Goal: Task Accomplishment & Management: Complete application form

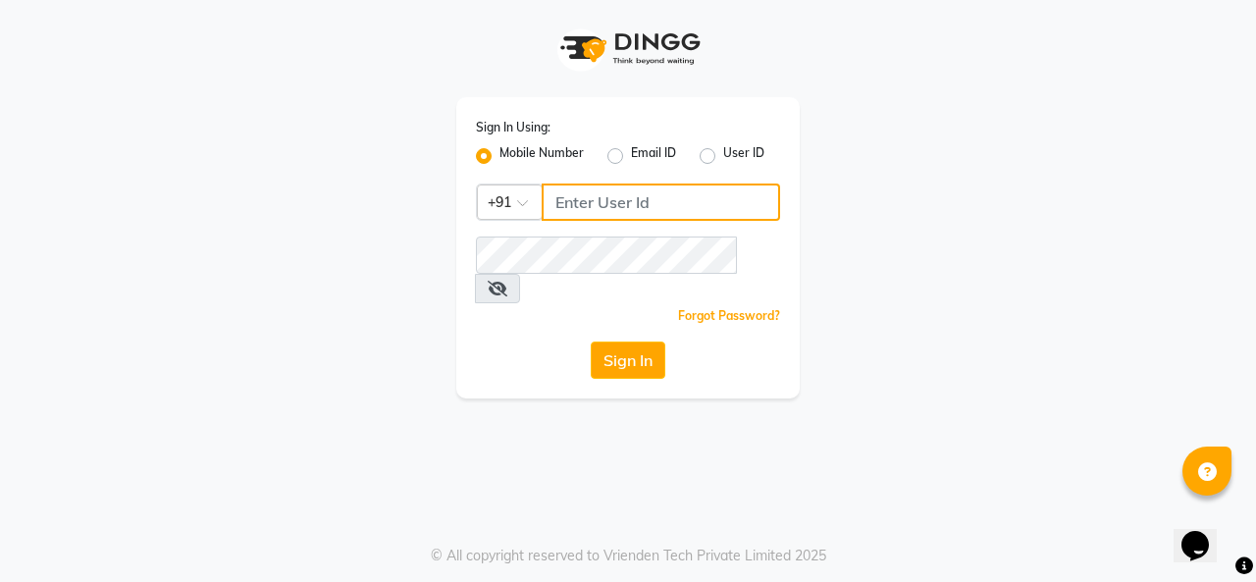
drag, startPoint x: 595, startPoint y: 202, endPoint x: 603, endPoint y: 230, distance: 28.6
click at [595, 202] on input "Username" at bounding box center [660, 201] width 238 height 37
type input "9818336917"
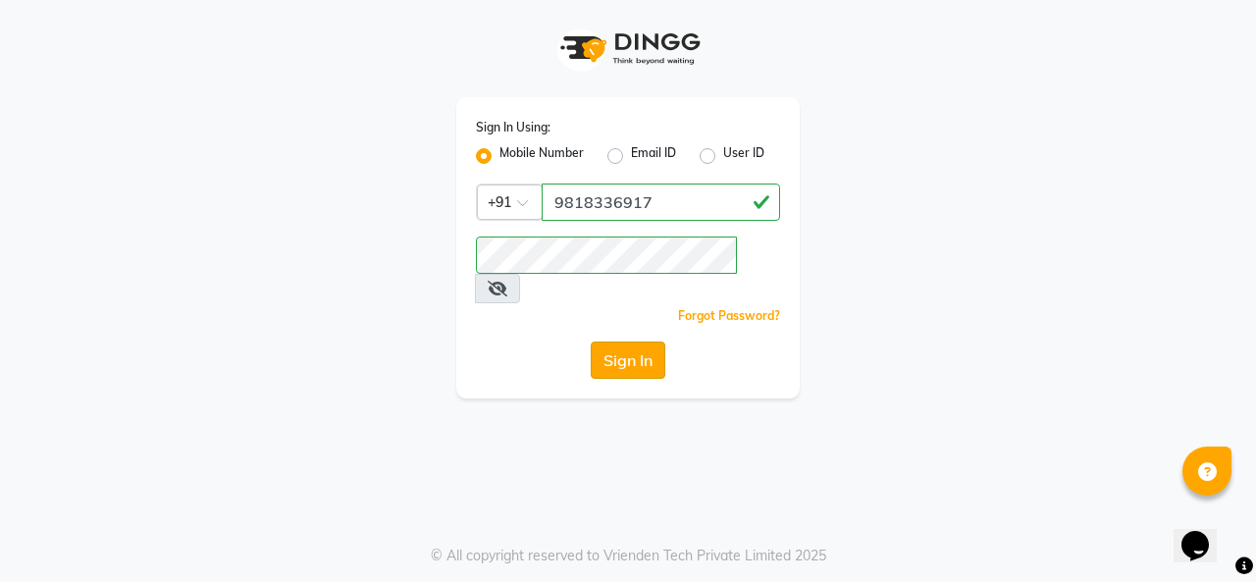
click at [632, 341] on button "Sign In" at bounding box center [628, 359] width 75 height 37
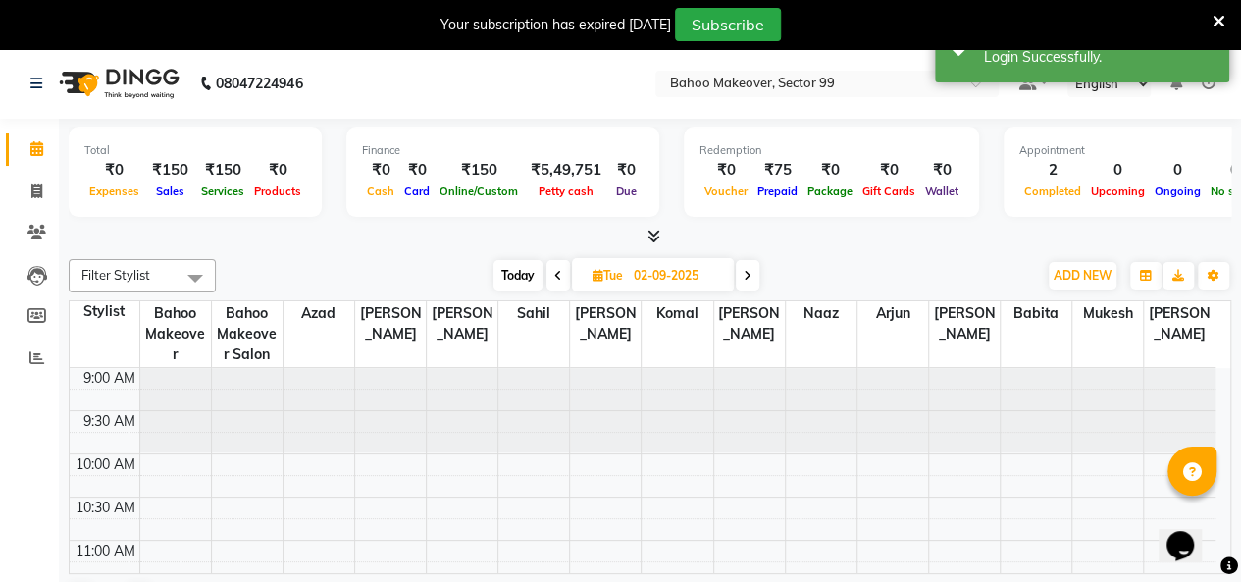
click at [1225, 23] on div "Your subscription has expired [DATE] Subscribe" at bounding box center [620, 24] width 1241 height 49
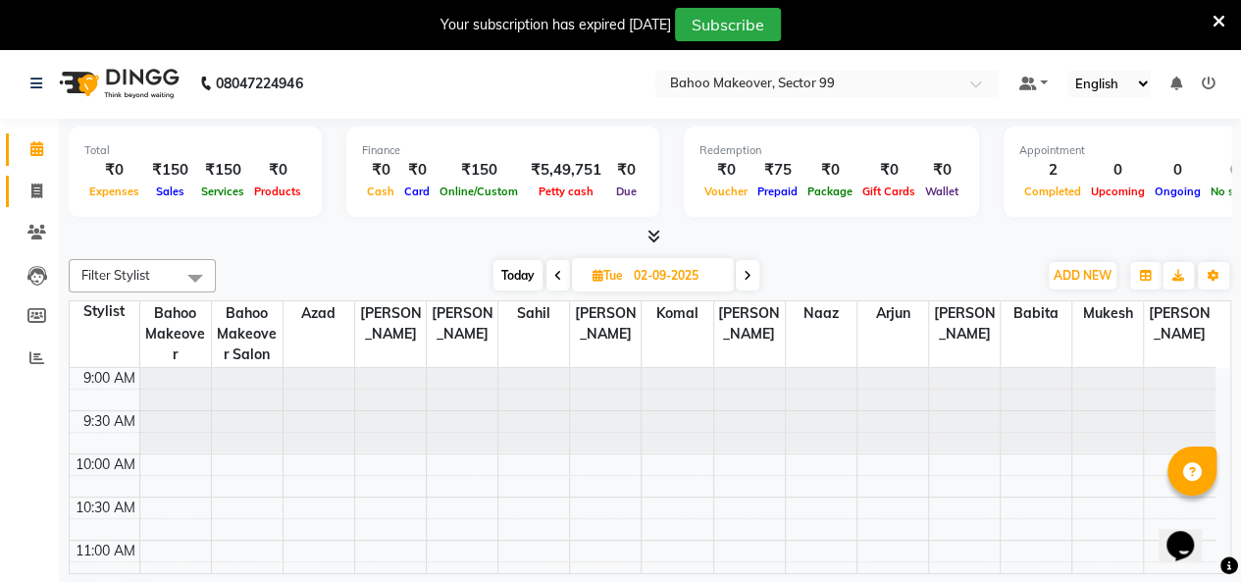
click at [24, 203] on link "Invoice" at bounding box center [29, 192] width 47 height 32
select select "service"
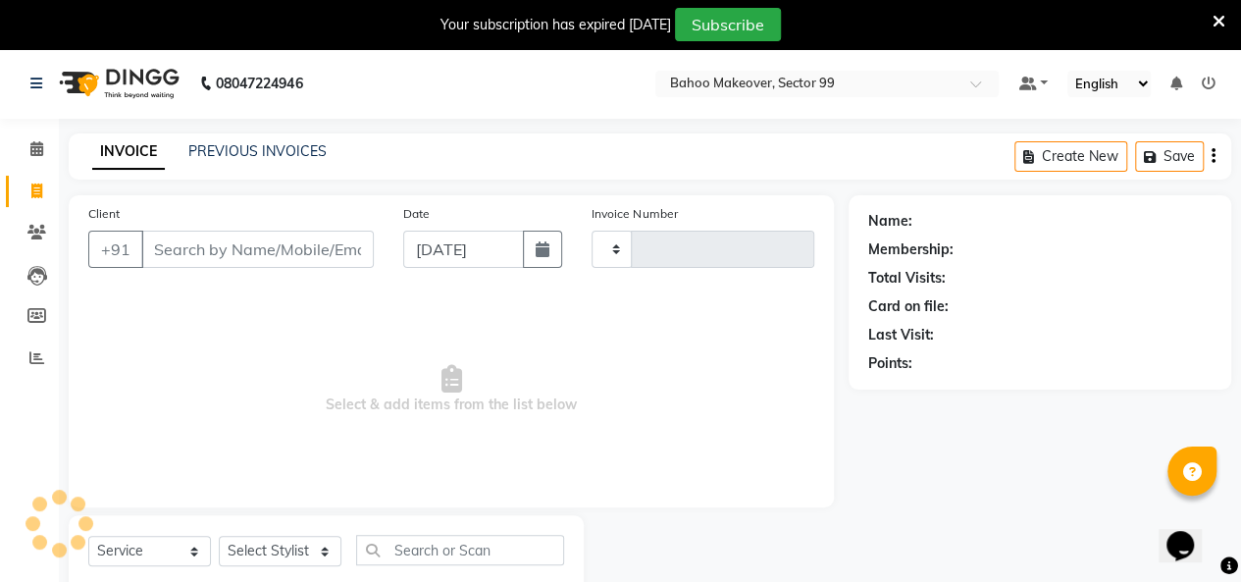
type input "3021"
select select "6856"
click at [165, 244] on input "Client" at bounding box center [257, 249] width 232 height 37
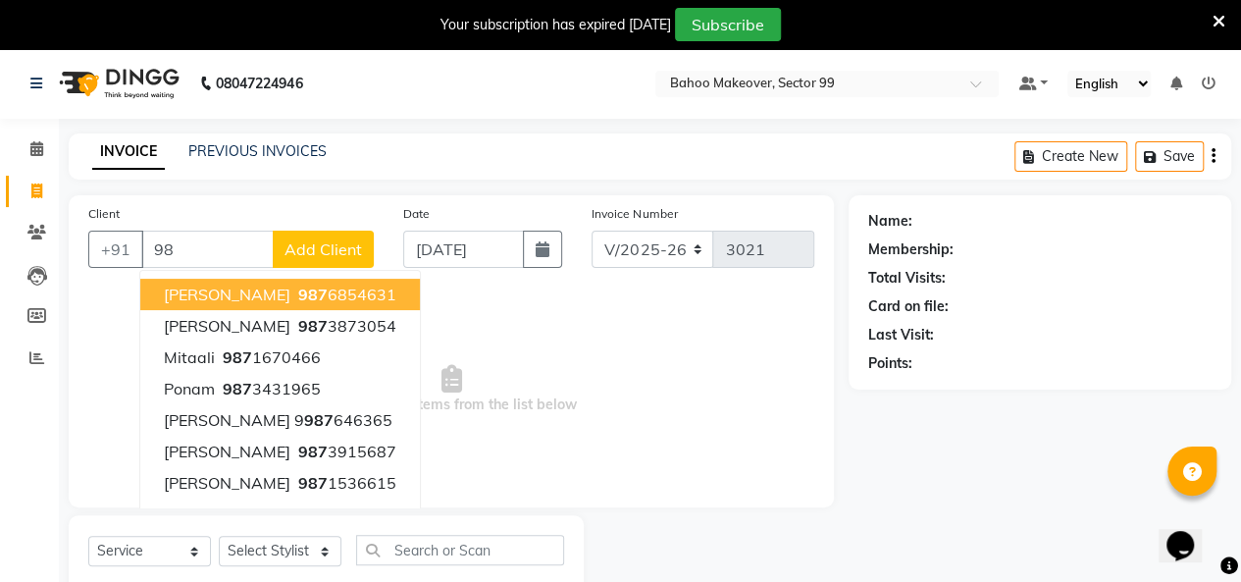
type input "9"
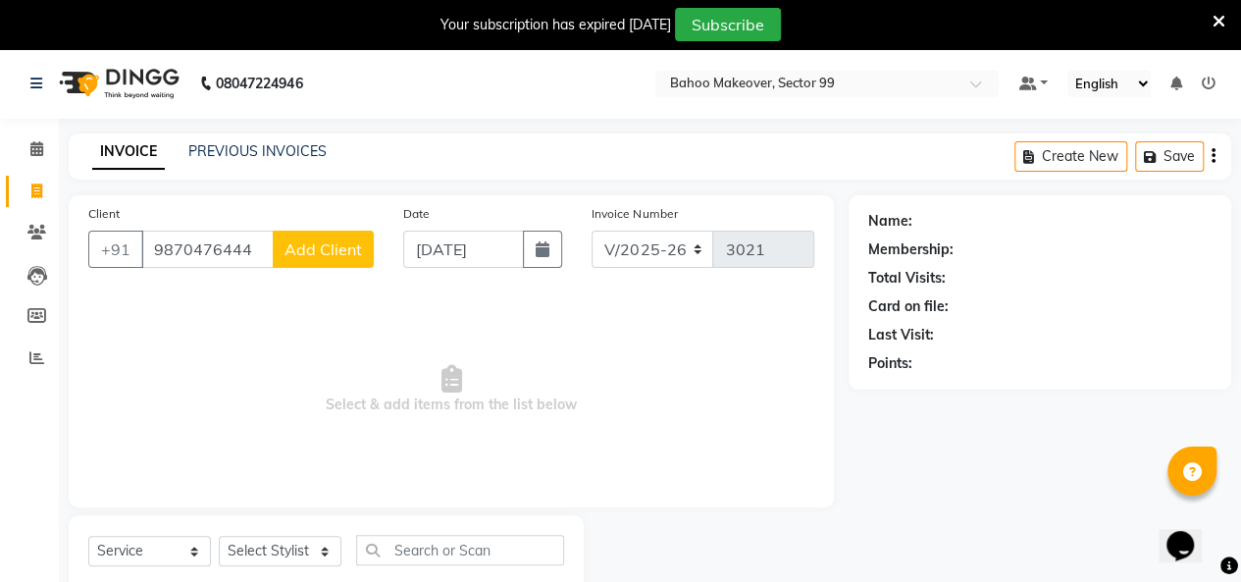
type input "9870476444"
click at [322, 223] on div "Client [PHONE_NUMBER] Add Client" at bounding box center [231, 243] width 315 height 80
drag, startPoint x: 332, startPoint y: 292, endPoint x: 327, endPoint y: 246, distance: 46.4
click at [327, 246] on div "Client [PHONE_NUMBER] Add Client Date [DATE] Invoice Number V/2025 V/[PHONE_NUM…" at bounding box center [451, 351] width 765 height 312
click at [327, 246] on span "Add Client" at bounding box center [322, 249] width 77 height 20
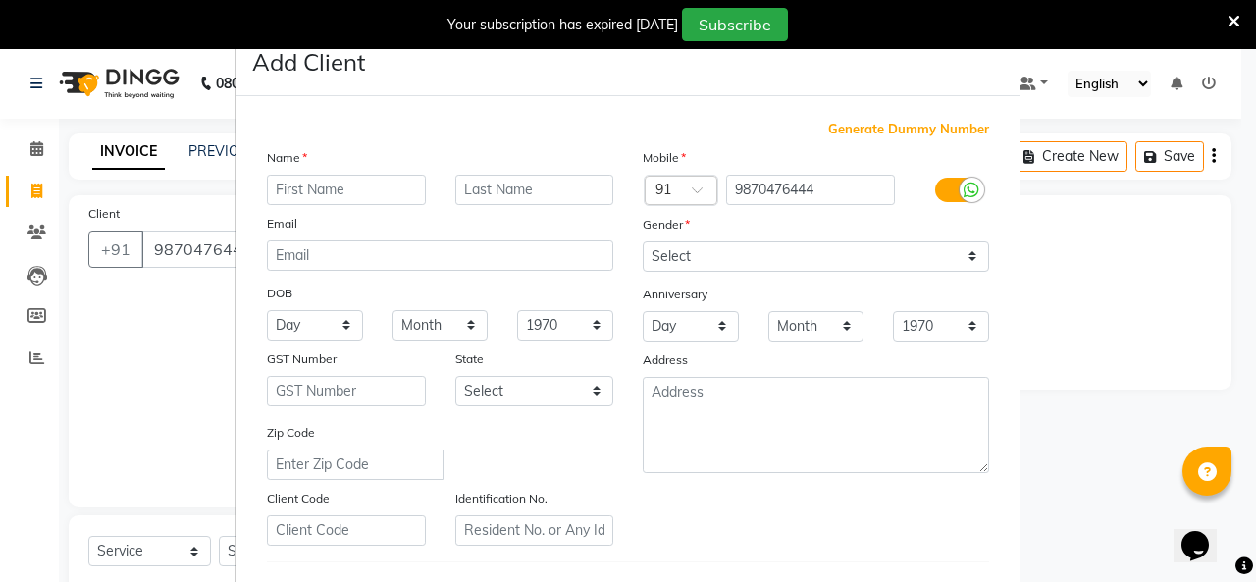
click at [360, 176] on input "text" at bounding box center [346, 190] width 159 height 30
type input "Rohit"
click at [874, 250] on select "Select [DEMOGRAPHIC_DATA] [DEMOGRAPHIC_DATA] Other Prefer Not To Say" at bounding box center [816, 256] width 346 height 30
select select "[DEMOGRAPHIC_DATA]"
click at [643, 241] on select "Select [DEMOGRAPHIC_DATA] [DEMOGRAPHIC_DATA] Other Prefer Not To Say" at bounding box center [816, 256] width 346 height 30
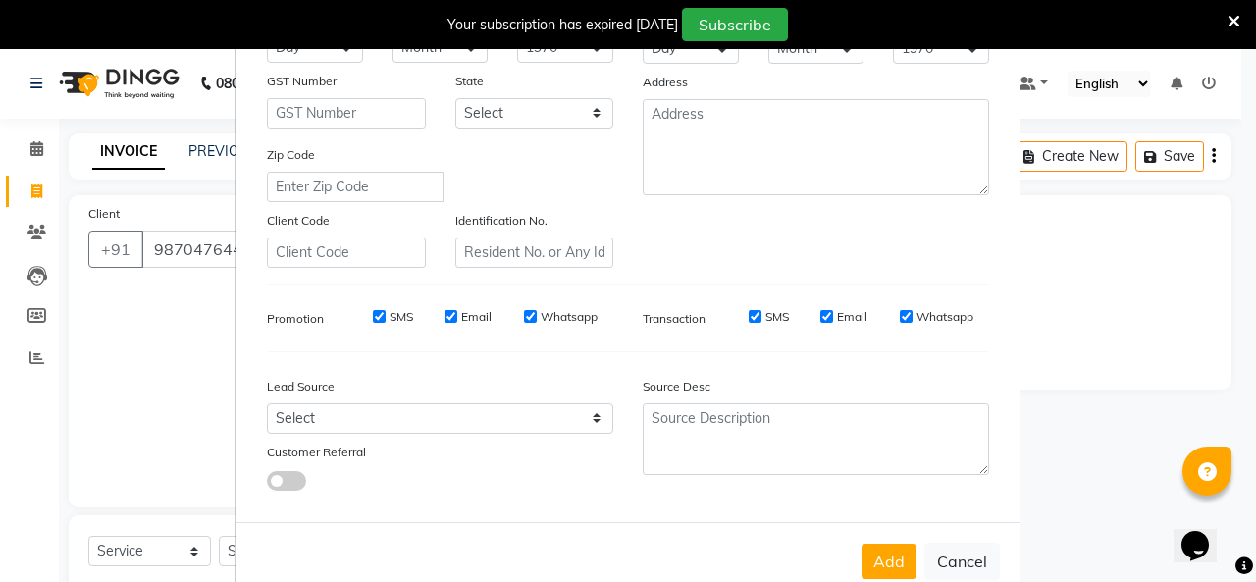
scroll to position [279, 0]
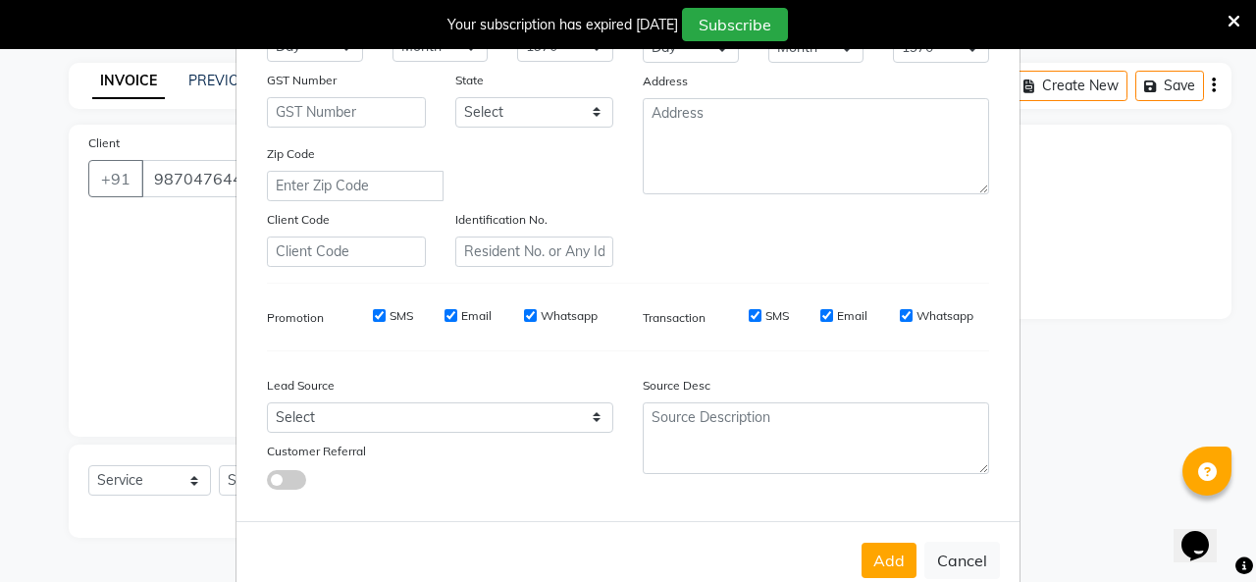
click at [1230, 16] on icon at bounding box center [1233, 22] width 13 height 18
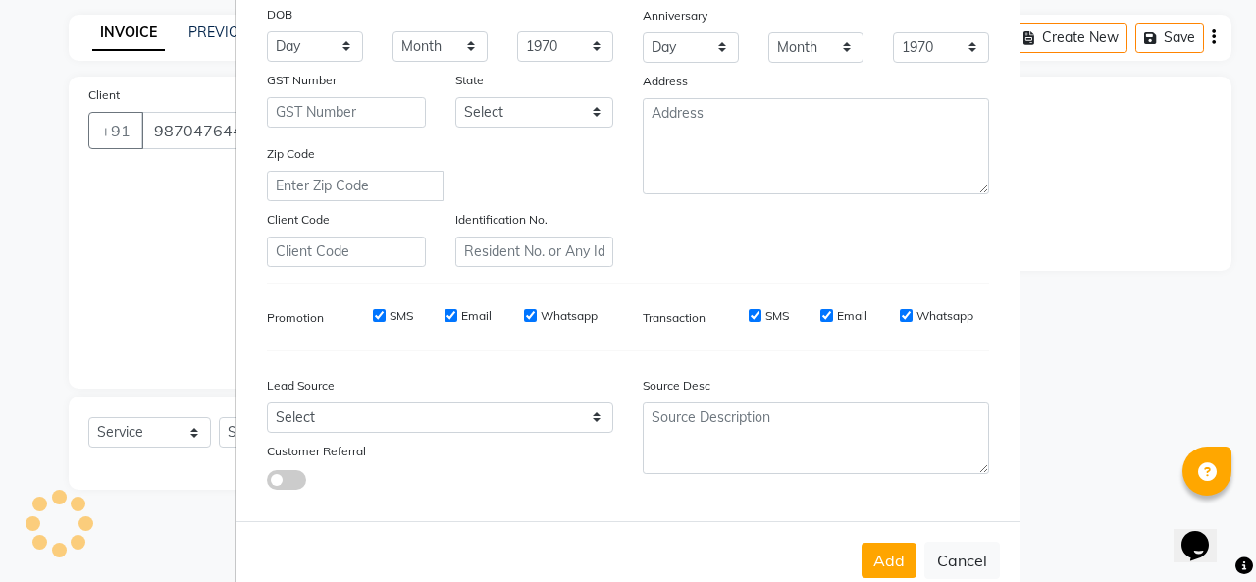
scroll to position [320, 0]
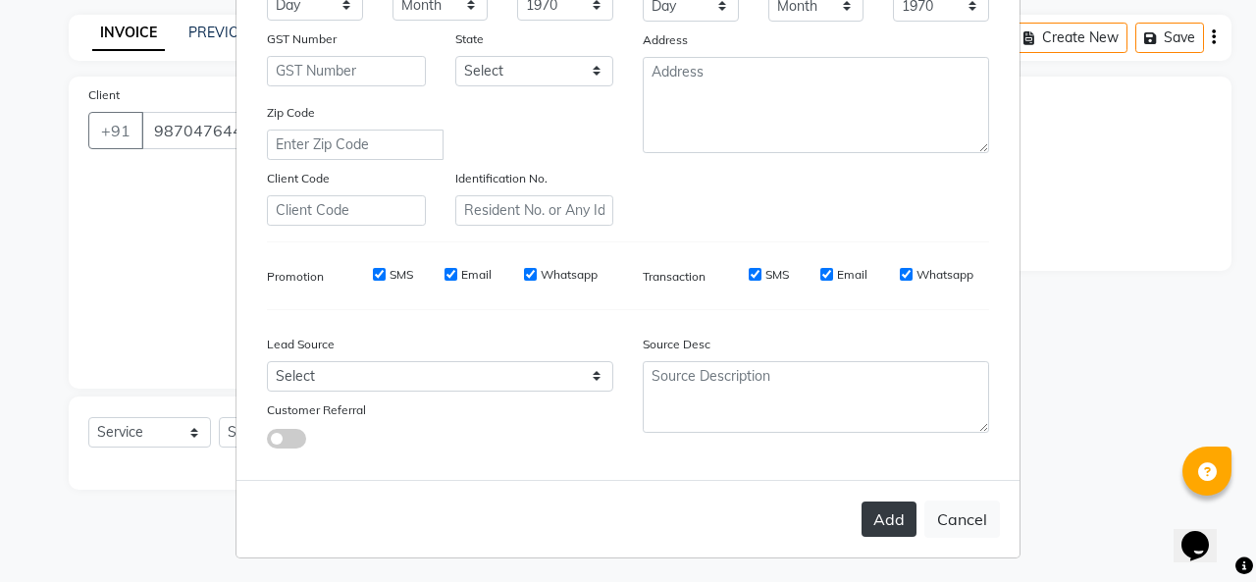
click at [880, 524] on button "Add" at bounding box center [888, 518] width 55 height 35
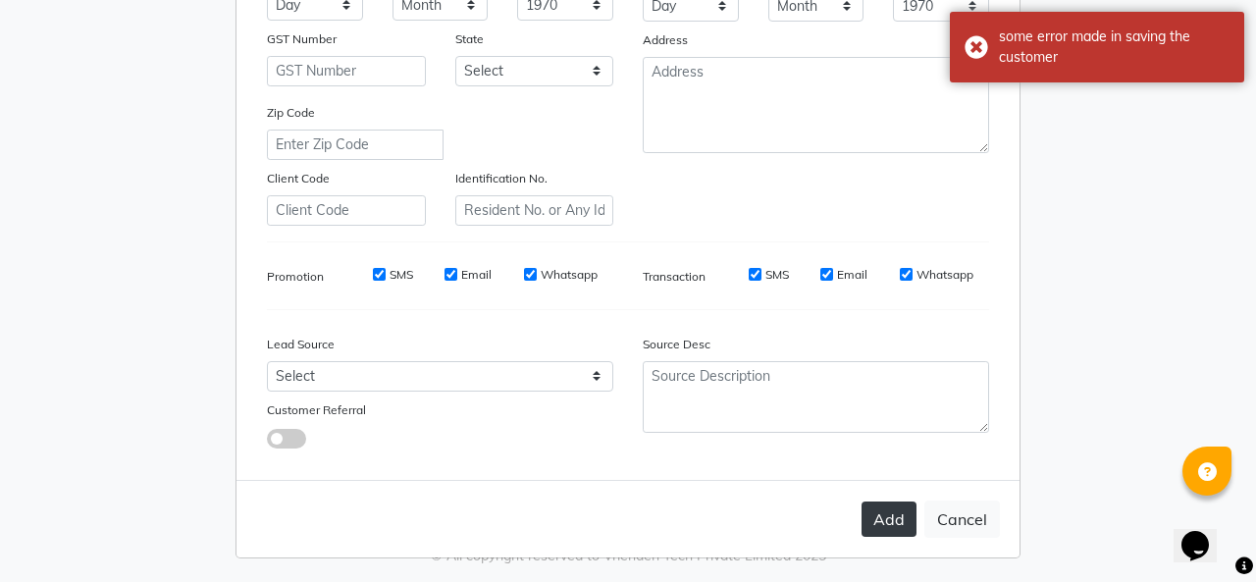
click at [888, 516] on button "Add" at bounding box center [888, 518] width 55 height 35
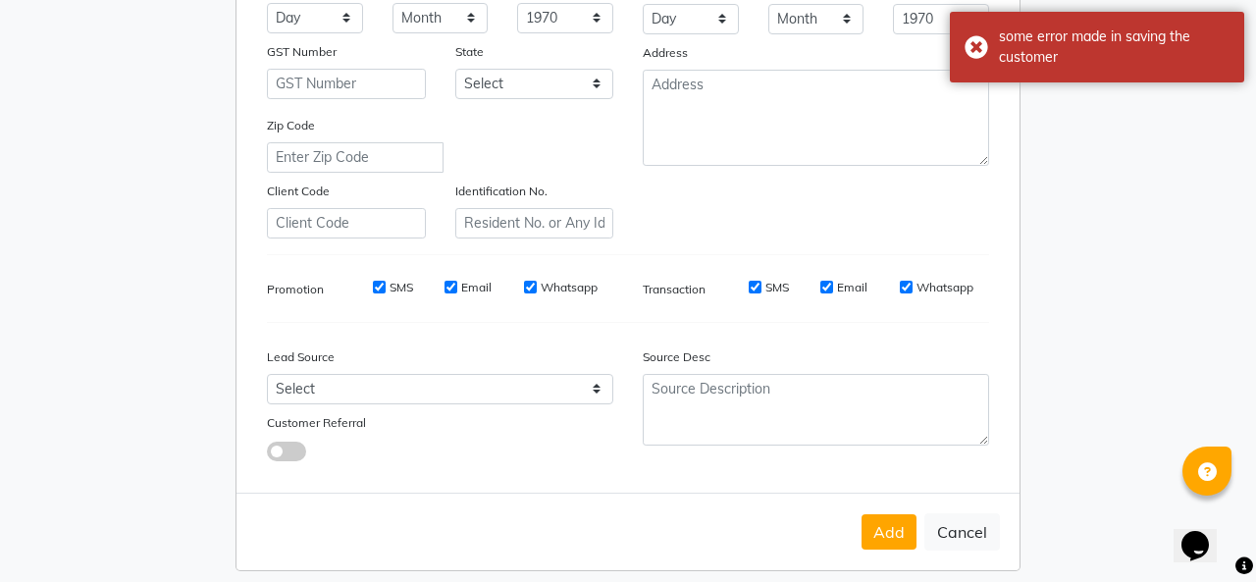
scroll to position [320, 0]
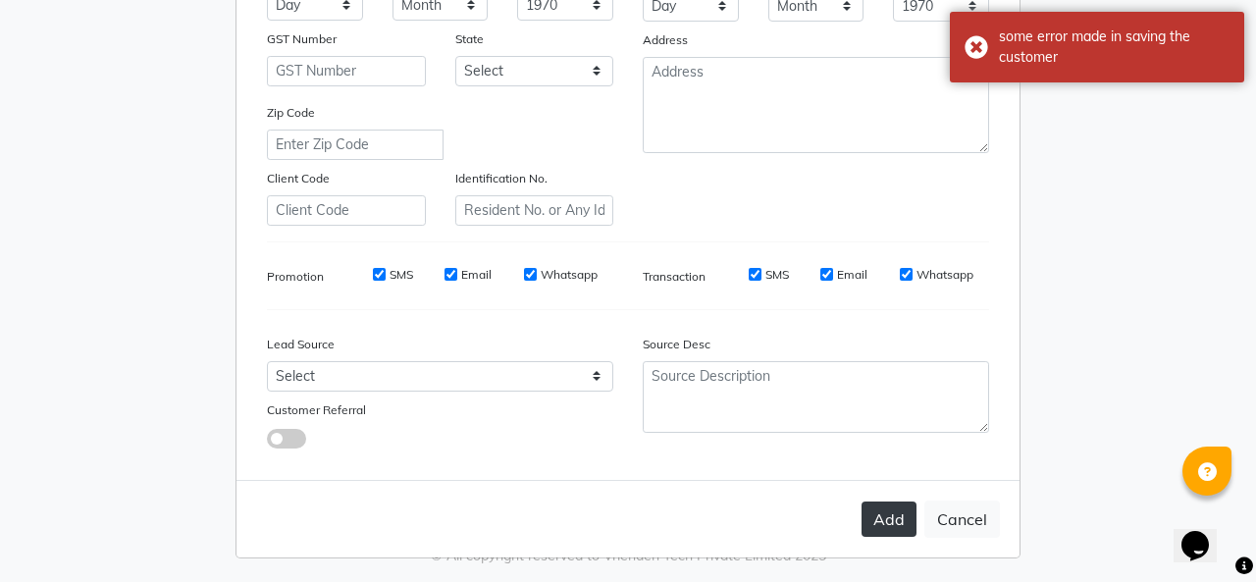
click at [879, 501] on button "Add" at bounding box center [888, 518] width 55 height 35
click at [879, 500] on div "Add Cancel" at bounding box center [627, 518] width 783 height 77
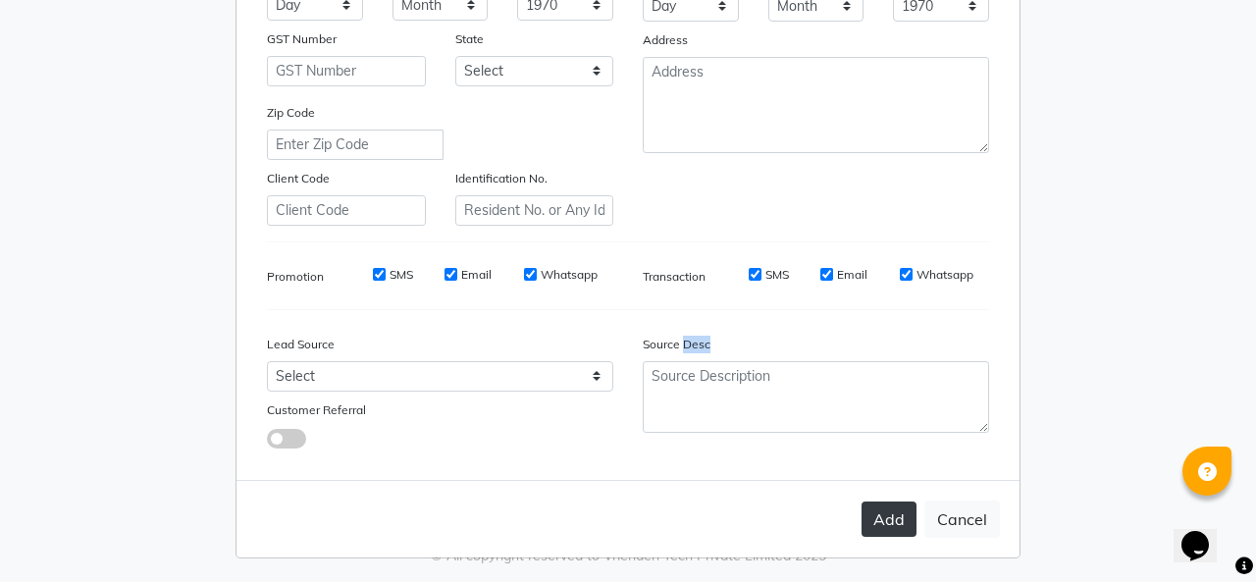
click at [879, 507] on button "Add" at bounding box center [888, 518] width 55 height 35
click at [879, 507] on div "Add Cancel" at bounding box center [627, 518] width 783 height 77
click at [955, 507] on button "Cancel" at bounding box center [962, 518] width 76 height 37
select select
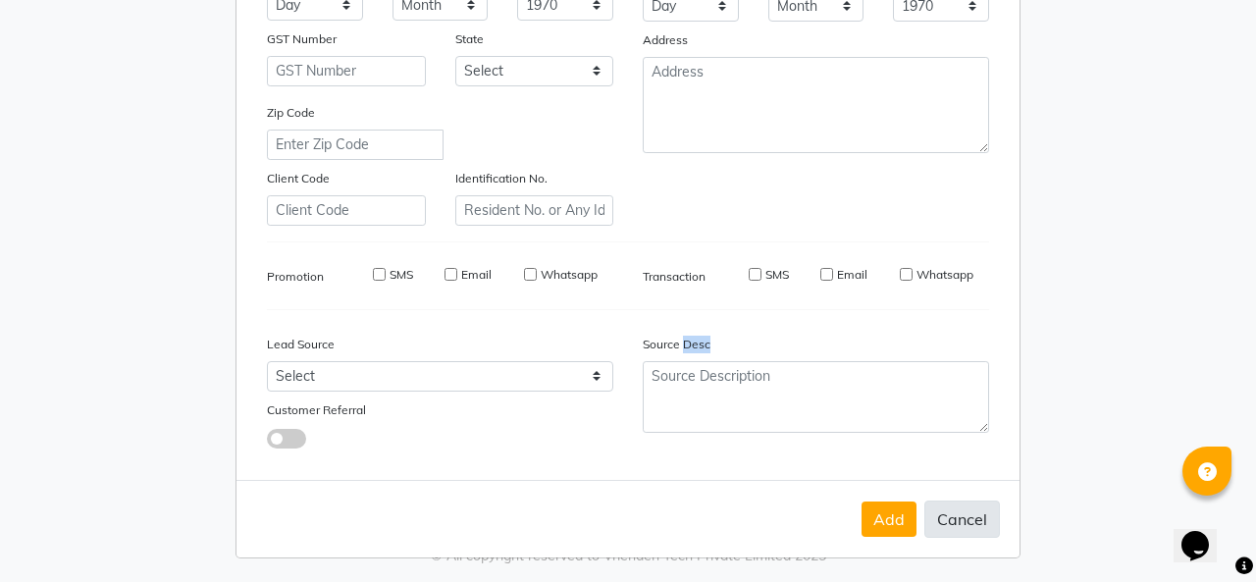
select select
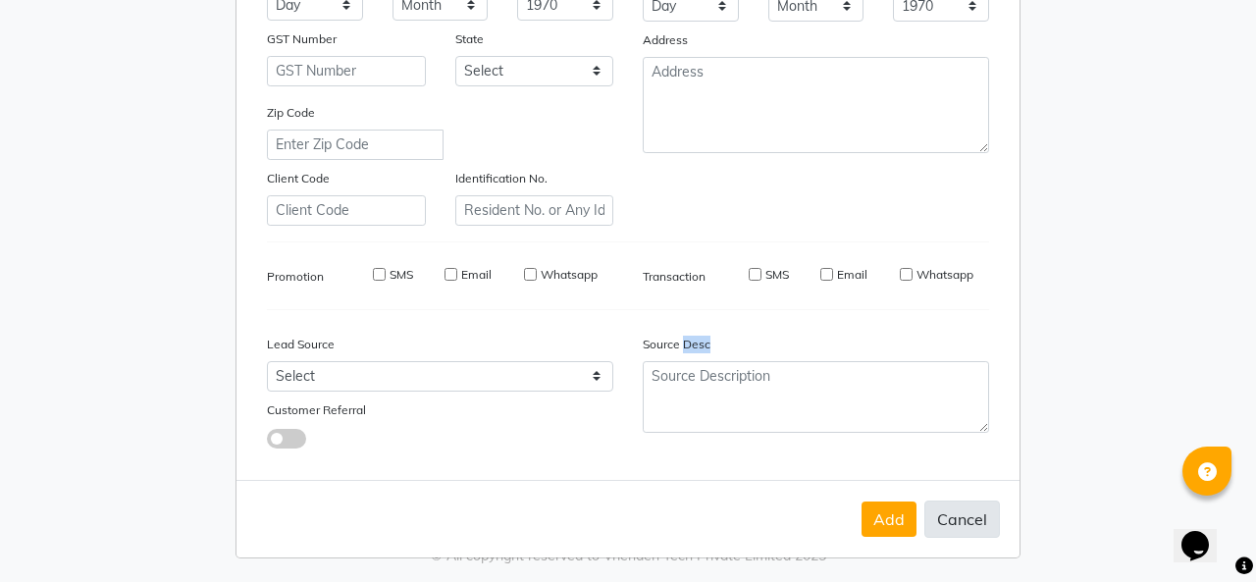
checkbox input "false"
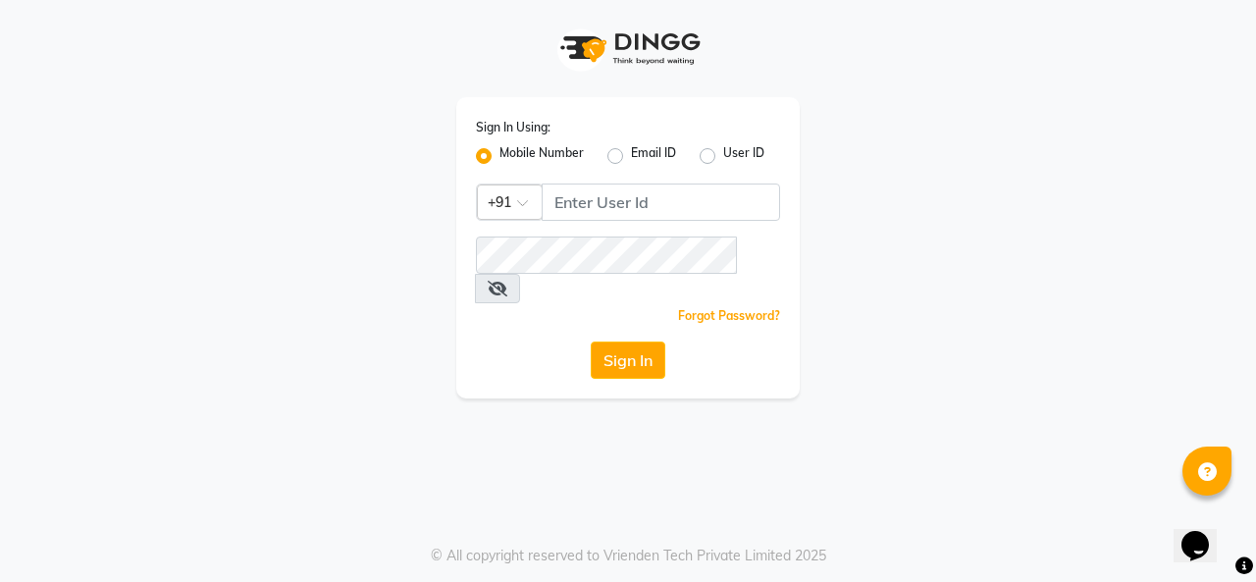
click at [654, 179] on div "Sign In Using: Mobile Number Email ID User ID Country Code × +91 Remember me Fo…" at bounding box center [627, 247] width 343 height 301
click at [654, 195] on input "Username" at bounding box center [660, 201] width 238 height 37
type input "9818336917"
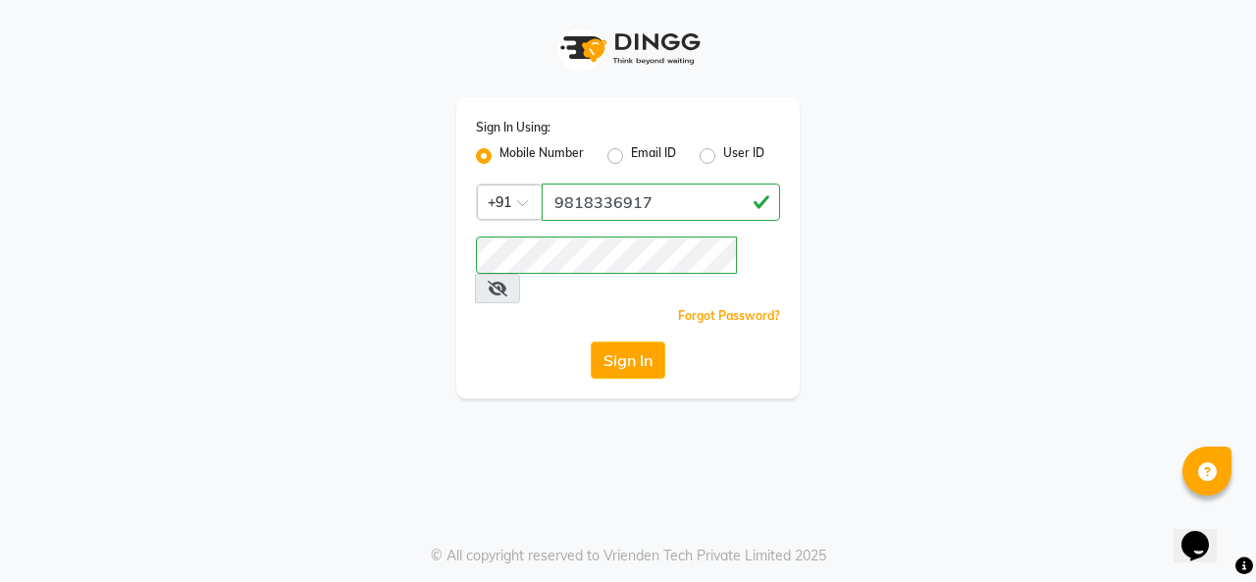
click at [629, 341] on button "Sign In" at bounding box center [628, 359] width 75 height 37
drag, startPoint x: 668, startPoint y: 217, endPoint x: 629, endPoint y: 329, distance: 118.5
click at [629, 341] on div "Sign In" at bounding box center [628, 359] width 304 height 37
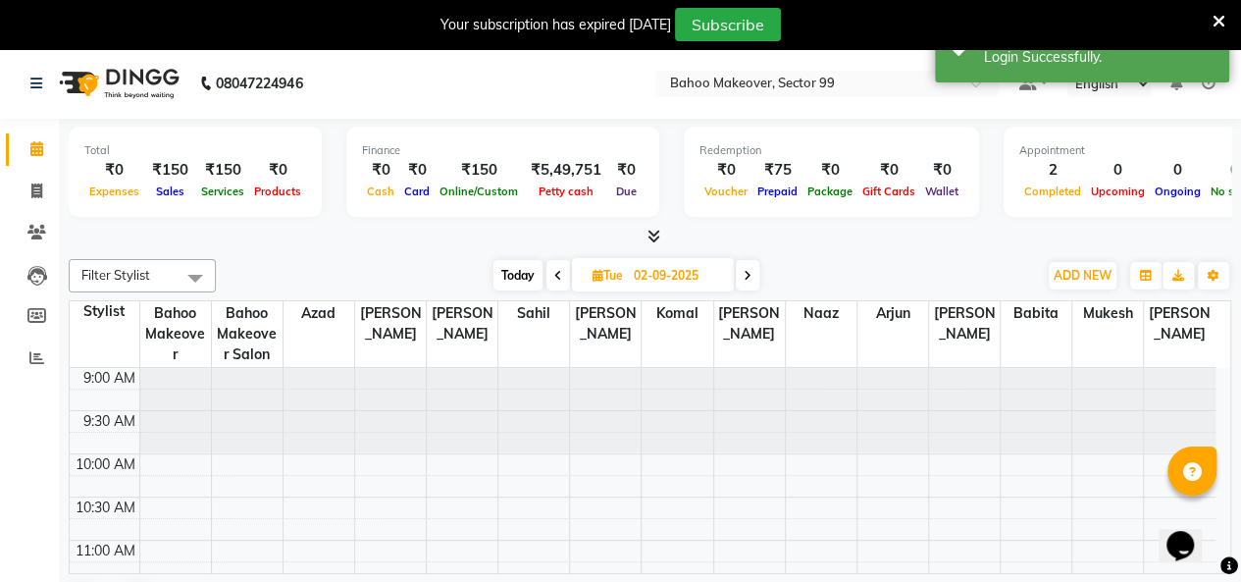
click at [1216, 23] on icon at bounding box center [1218, 22] width 13 height 18
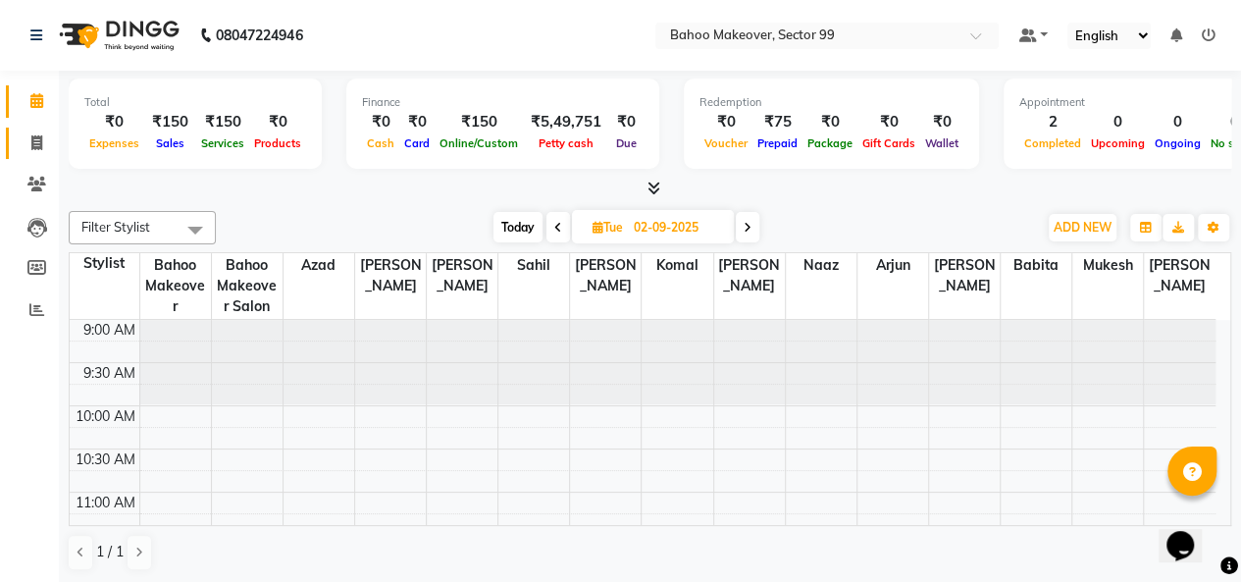
click at [29, 156] on link "Invoice" at bounding box center [29, 144] width 47 height 32
select select "6856"
select select "service"
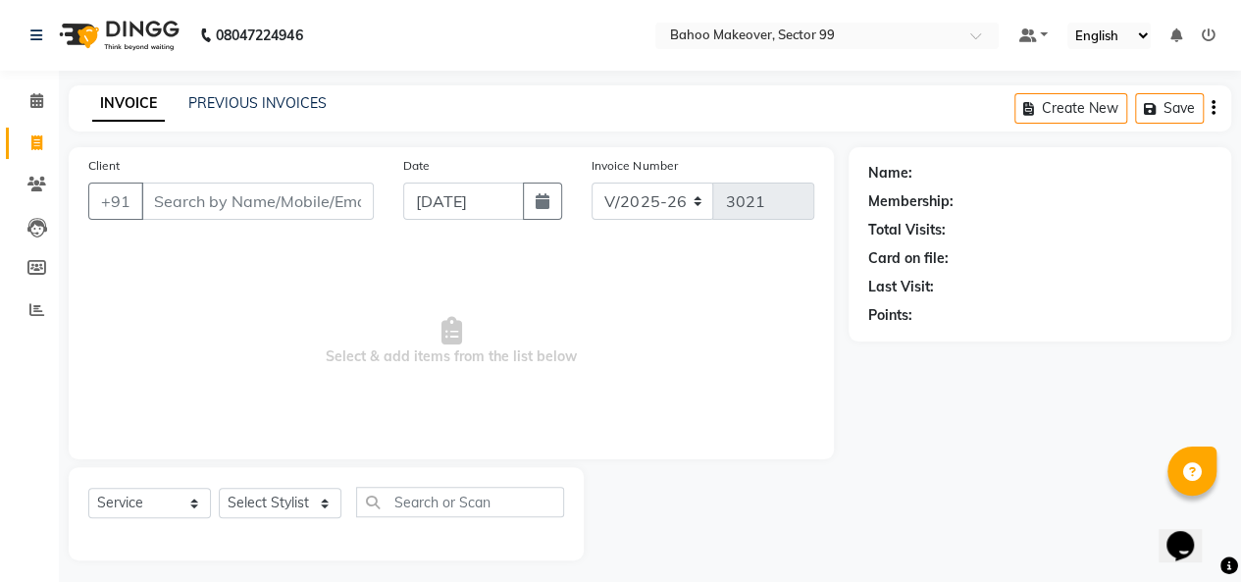
click at [206, 193] on input "Client" at bounding box center [257, 200] width 232 height 37
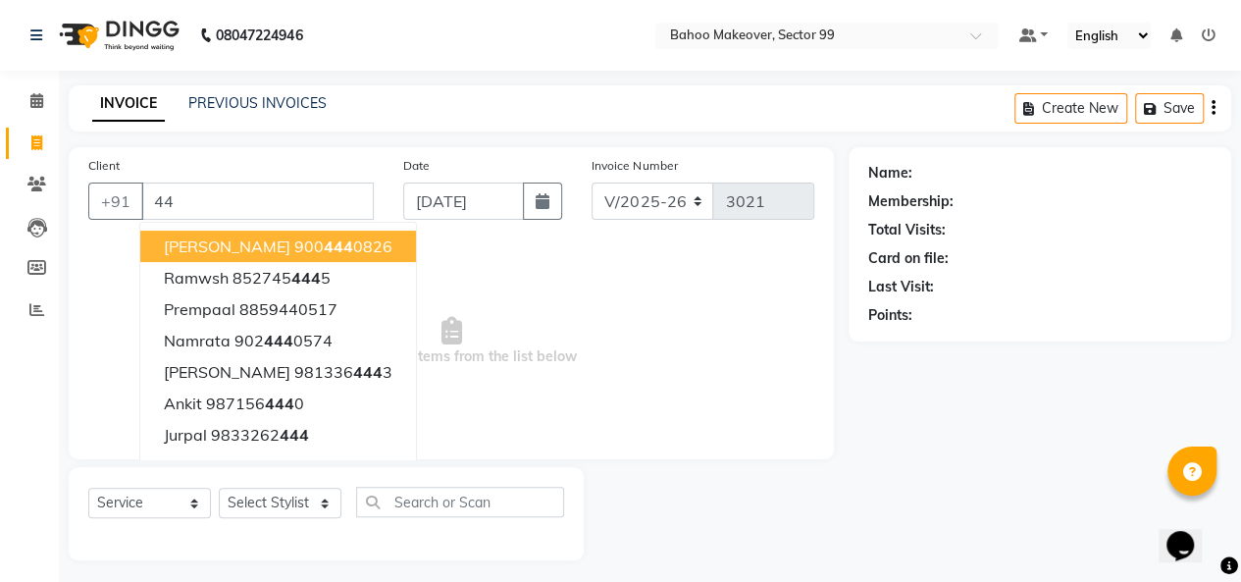
type input "4"
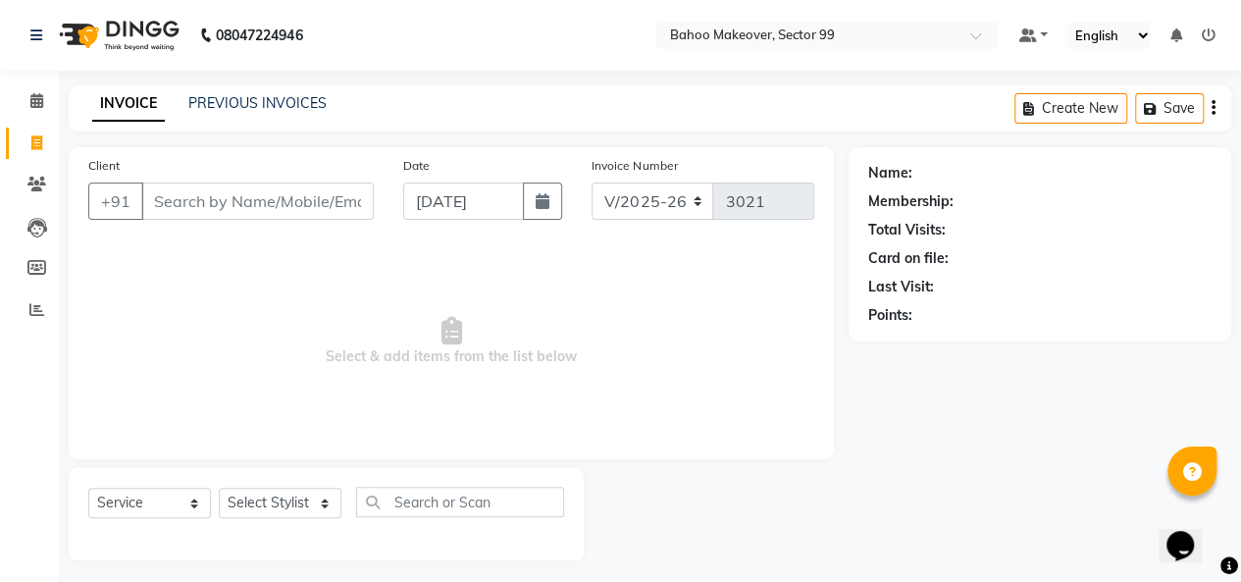
type input "r"
type input "Rohit"
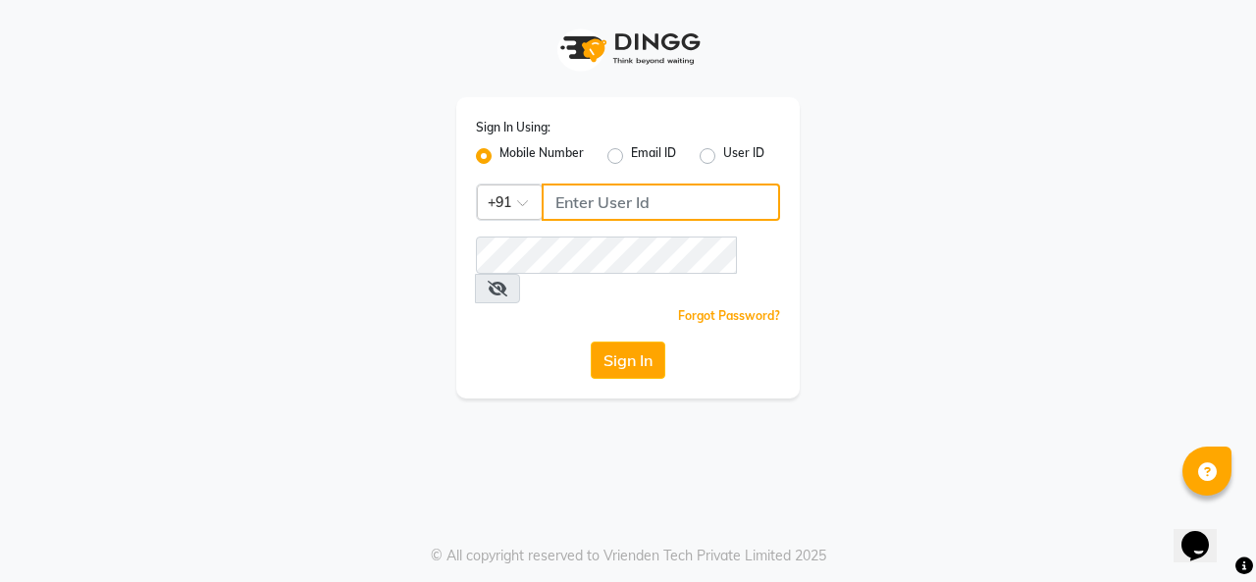
click at [717, 213] on input "Username" at bounding box center [660, 201] width 238 height 37
type input "9818336917"
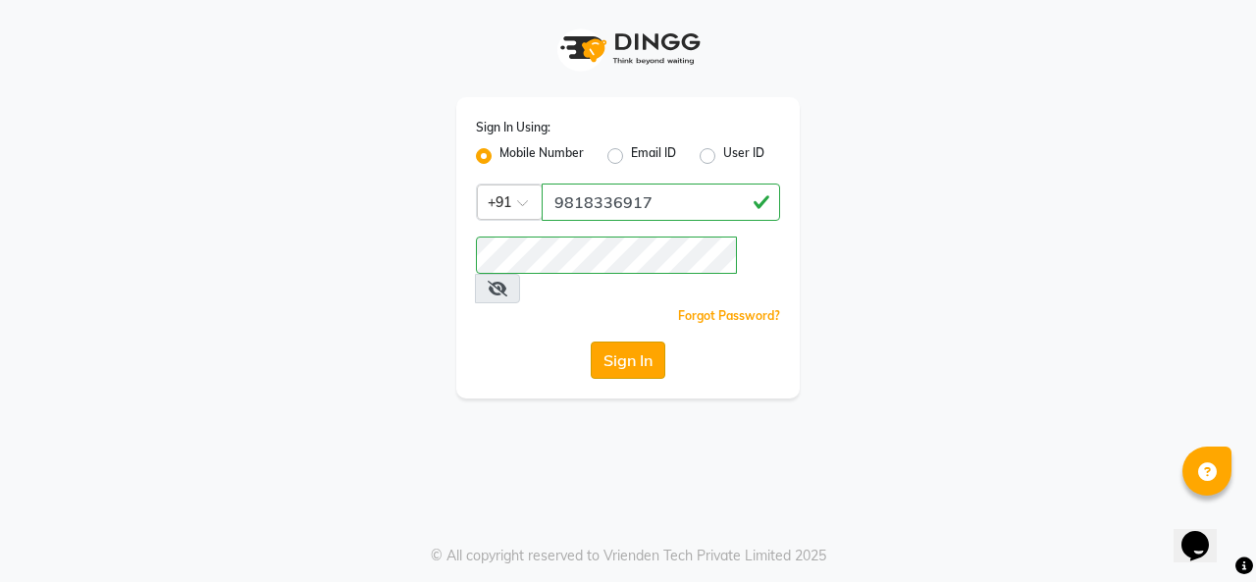
click at [643, 341] on button "Sign In" at bounding box center [628, 359] width 75 height 37
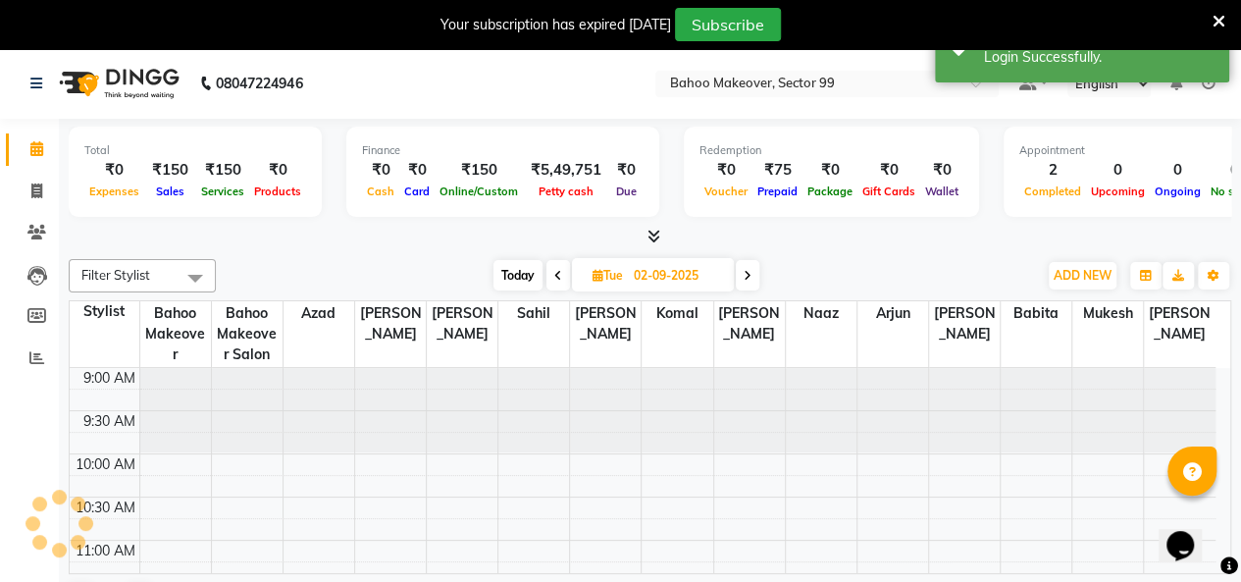
scroll to position [256, 0]
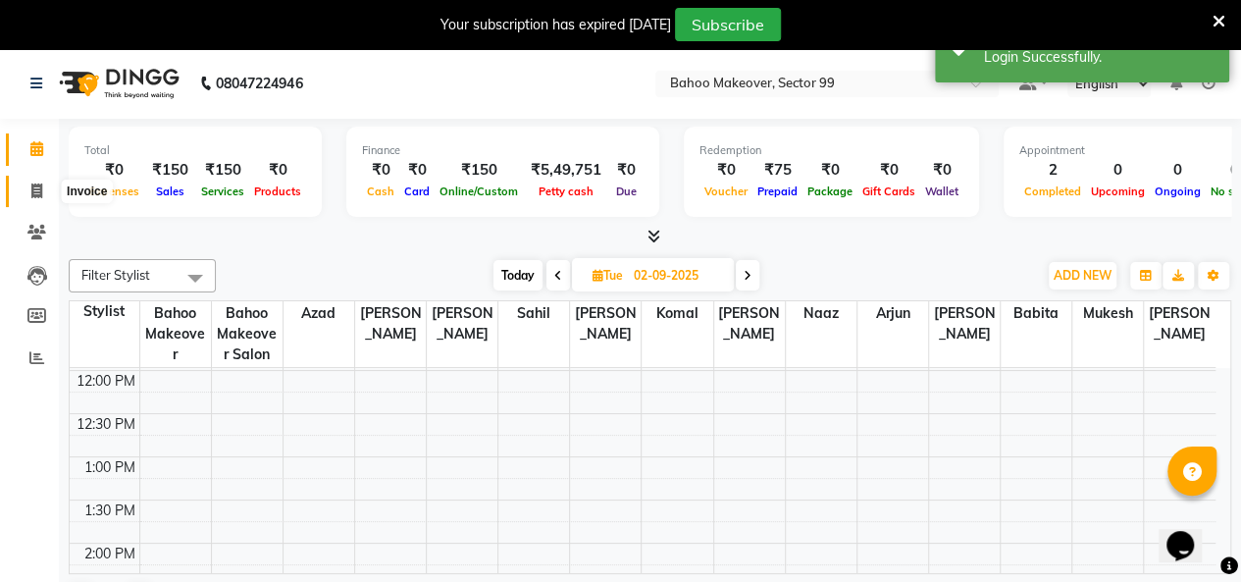
click at [33, 199] on span at bounding box center [37, 191] width 34 height 23
select select "6856"
select select "service"
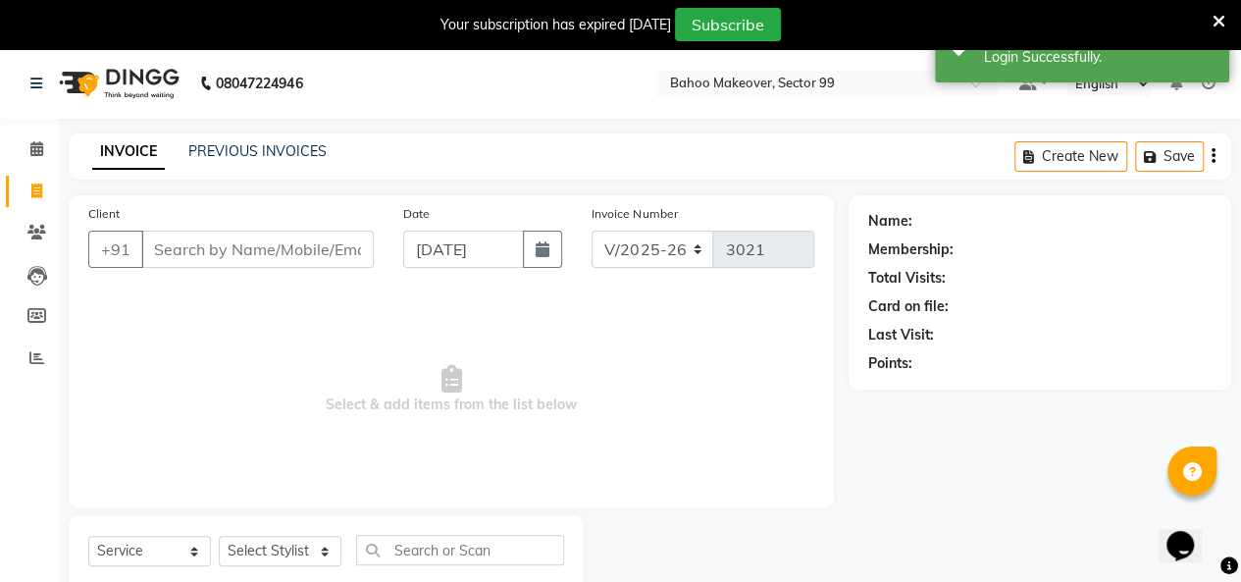
click at [225, 256] on input "Client" at bounding box center [257, 249] width 232 height 37
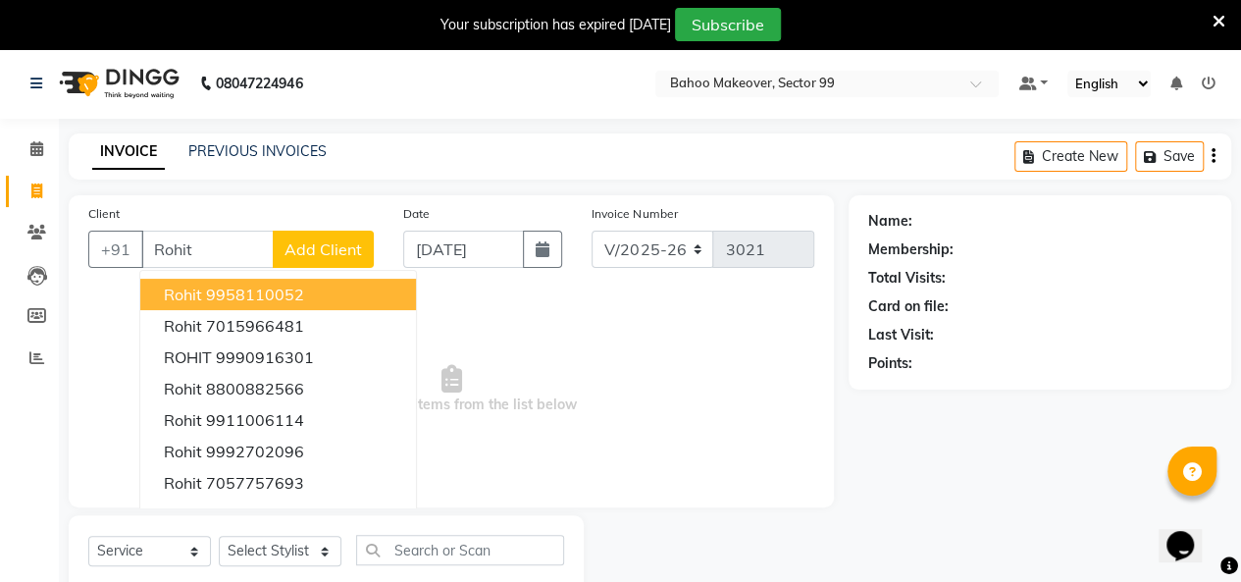
click at [212, 243] on input "Rohit" at bounding box center [207, 249] width 132 height 37
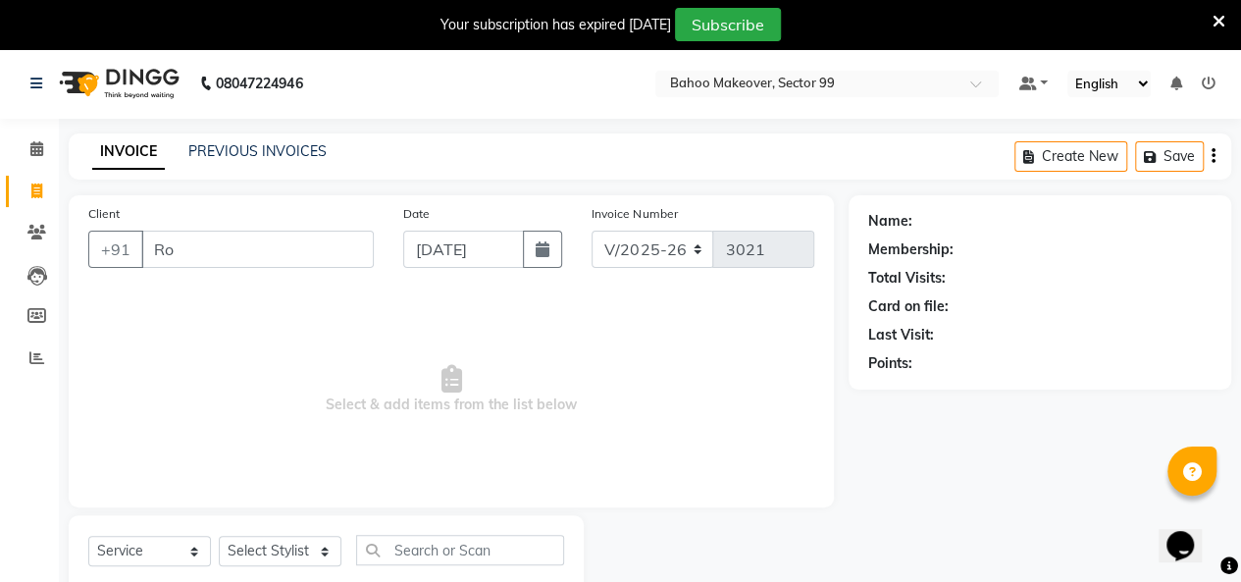
type input "R"
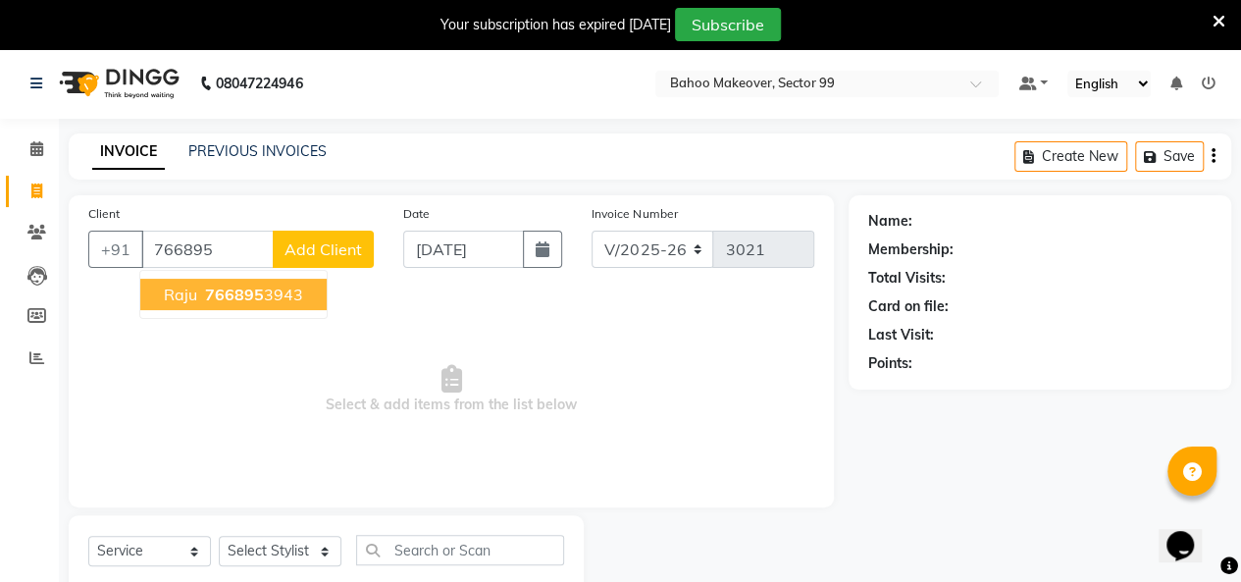
drag, startPoint x: 227, startPoint y: 313, endPoint x: 227, endPoint y: 300, distance: 12.8
click at [227, 300] on ngb-typeahead-window "raju 766895 3943" at bounding box center [233, 294] width 188 height 49
click at [227, 300] on span "766895" at bounding box center [234, 294] width 59 height 20
type input "7668953943"
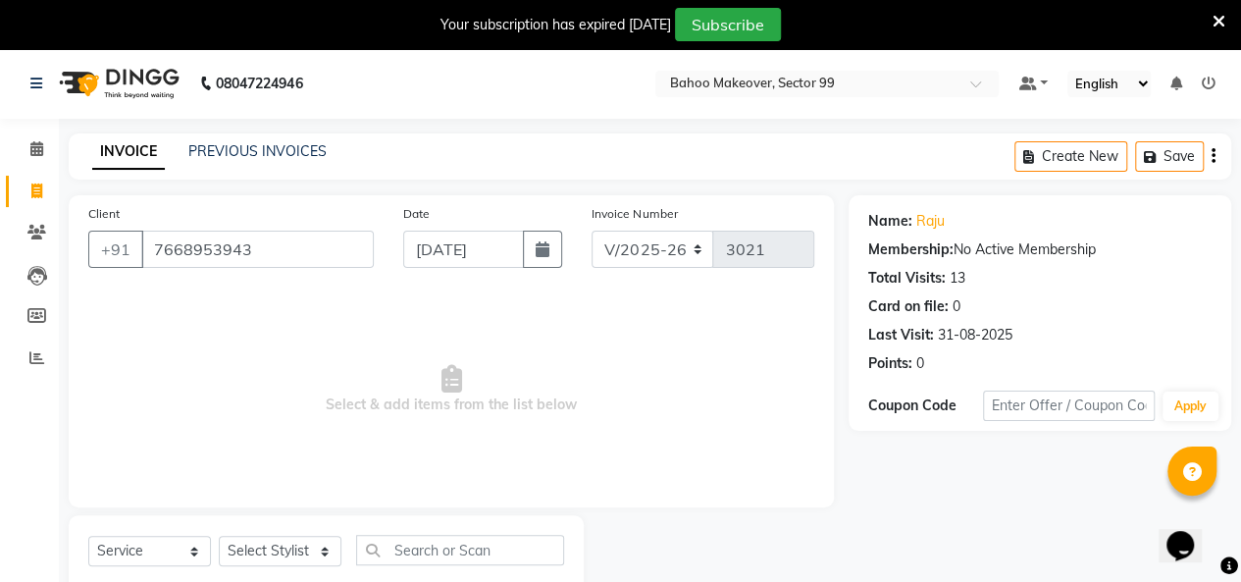
scroll to position [55, 0]
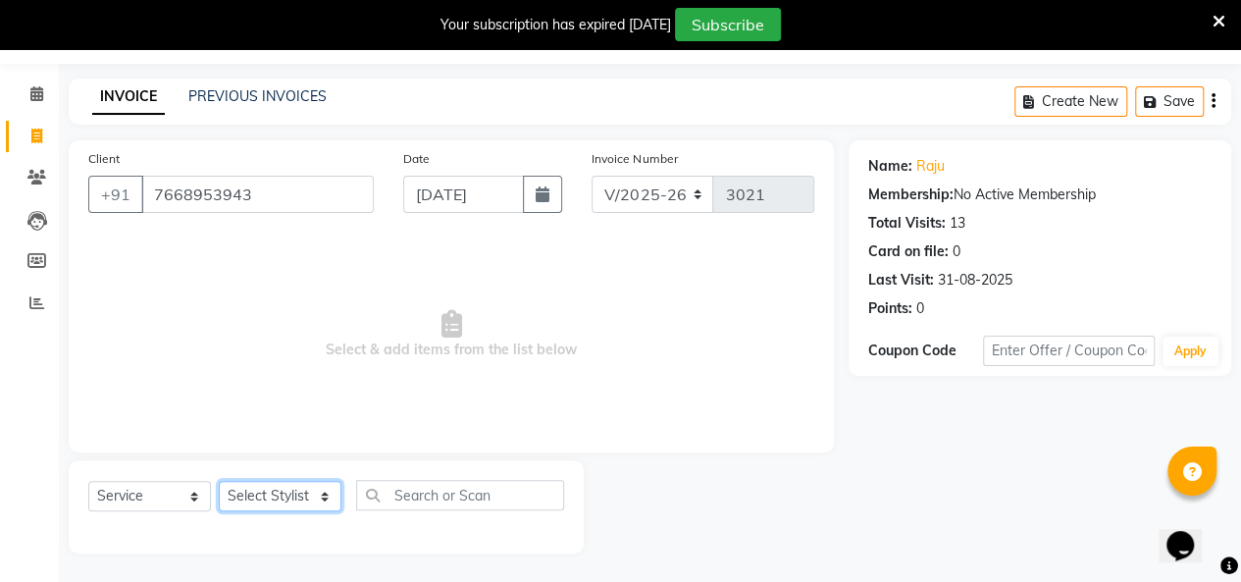
click at [257, 494] on select "Select Stylist [PERSON_NAME] Makeover Bahoo Makeover Salon [PERSON_NAME] [PERSO…" at bounding box center [280, 496] width 123 height 30
click at [219, 481] on select "Select Stylist [PERSON_NAME] Makeover Bahoo Makeover Salon [PERSON_NAME] [PERSO…" at bounding box center [280, 496] width 123 height 30
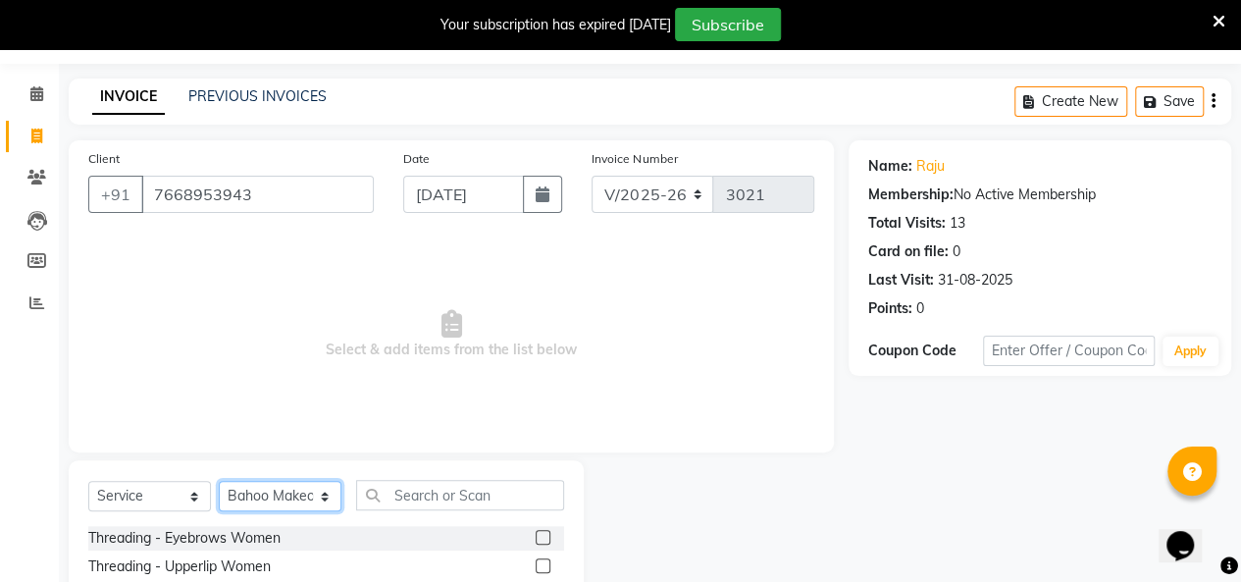
click at [287, 491] on select "Select Stylist [PERSON_NAME] Makeover Bahoo Makeover Salon [PERSON_NAME] [PERSO…" at bounding box center [280, 496] width 123 height 30
select select "90199"
click at [219, 481] on select "Select Stylist [PERSON_NAME] Makeover Bahoo Makeover Salon [PERSON_NAME] [PERSO…" at bounding box center [280, 496] width 123 height 30
click at [422, 492] on input "text" at bounding box center [460, 495] width 208 height 30
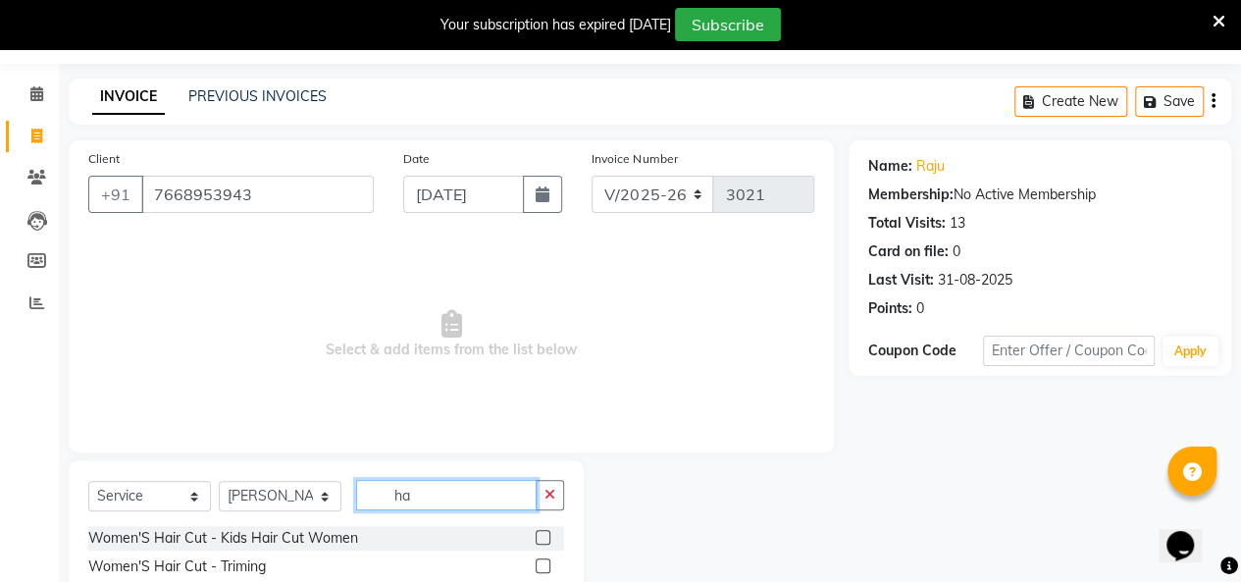
type input "h"
type input "beard"
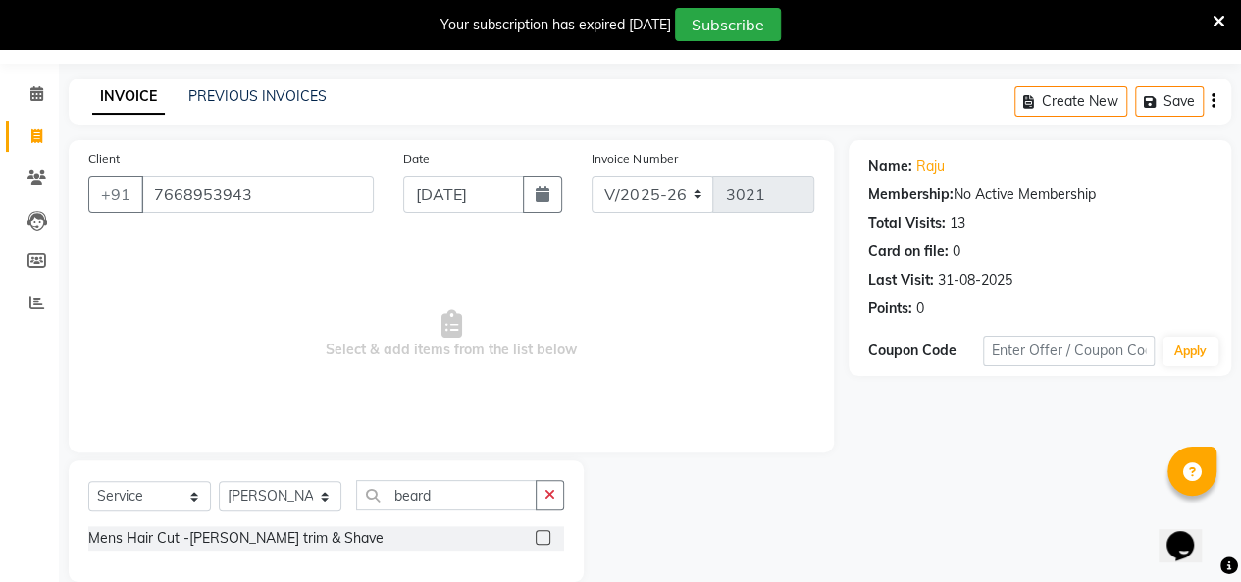
click at [539, 533] on label at bounding box center [543, 537] width 15 height 15
click at [539, 533] on input "checkbox" at bounding box center [542, 538] width 13 height 13
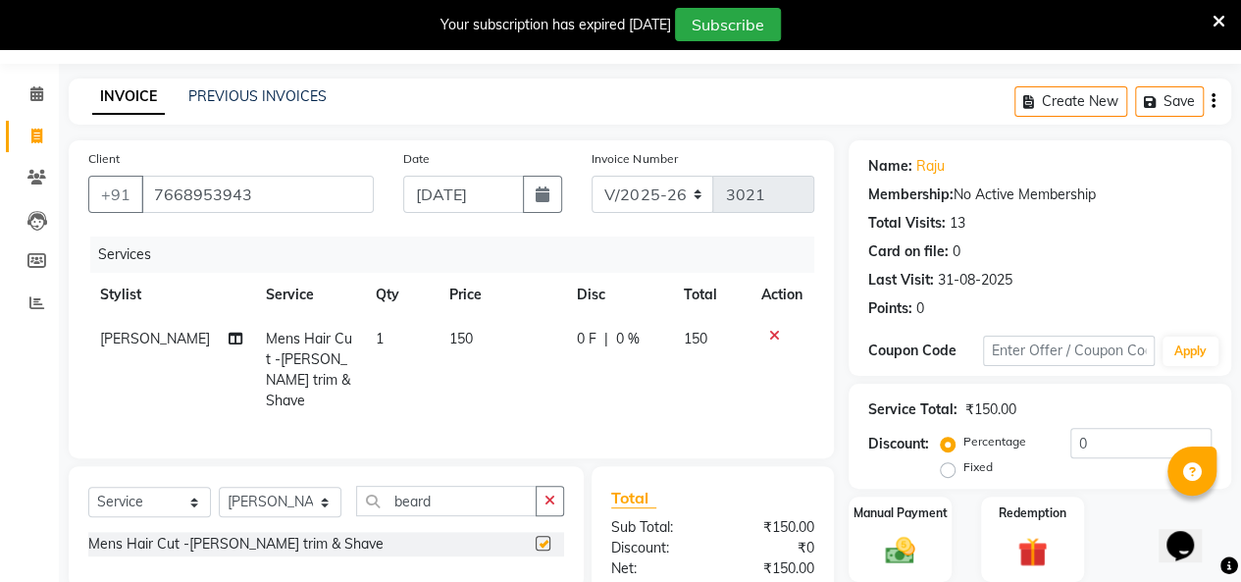
checkbox input "false"
click at [441, 313] on th "Price" at bounding box center [502, 295] width 128 height 44
click at [483, 339] on td "150" at bounding box center [502, 370] width 128 height 106
select select "90199"
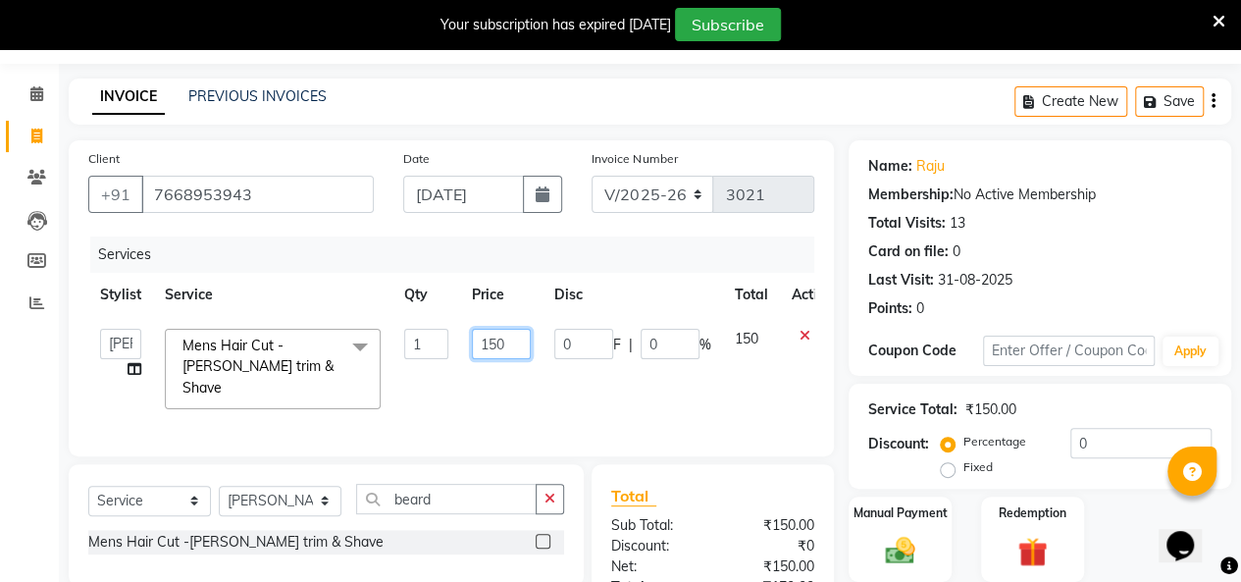
click at [511, 340] on input "150" at bounding box center [501, 344] width 59 height 30
type input "100"
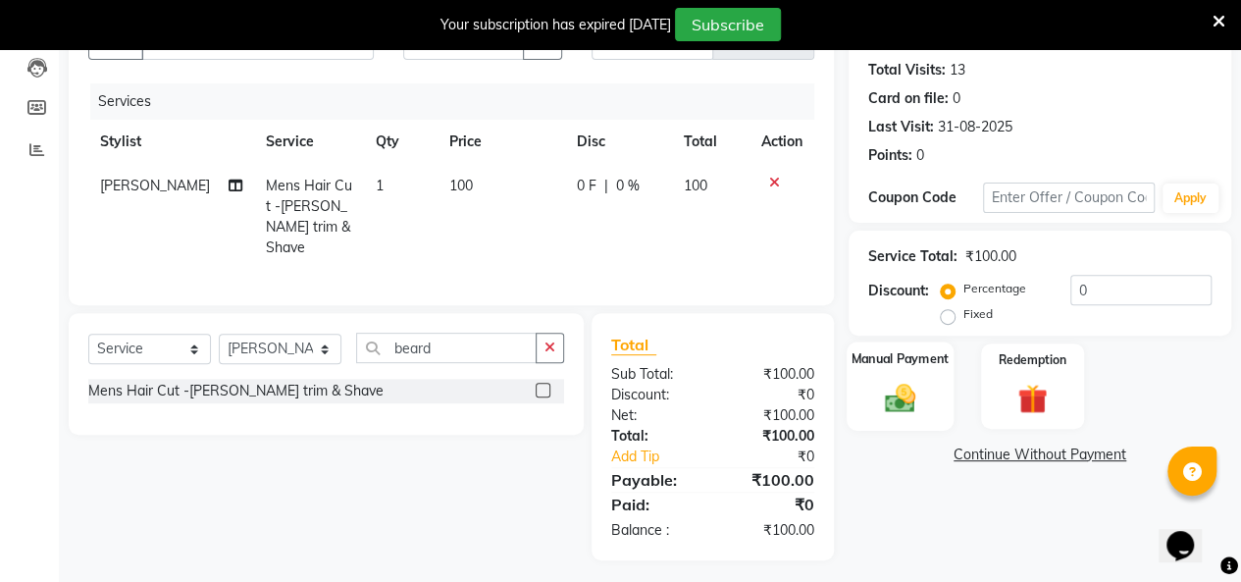
click at [909, 390] on img at bounding box center [900, 397] width 50 height 35
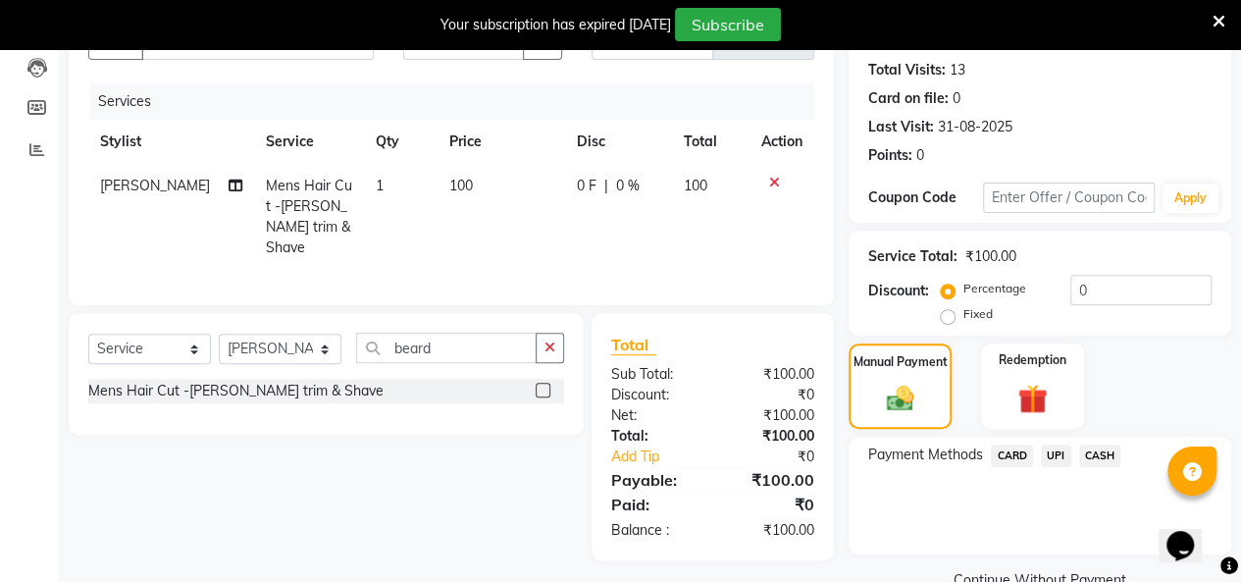
click at [1058, 465] on span "UPI" at bounding box center [1056, 455] width 30 height 23
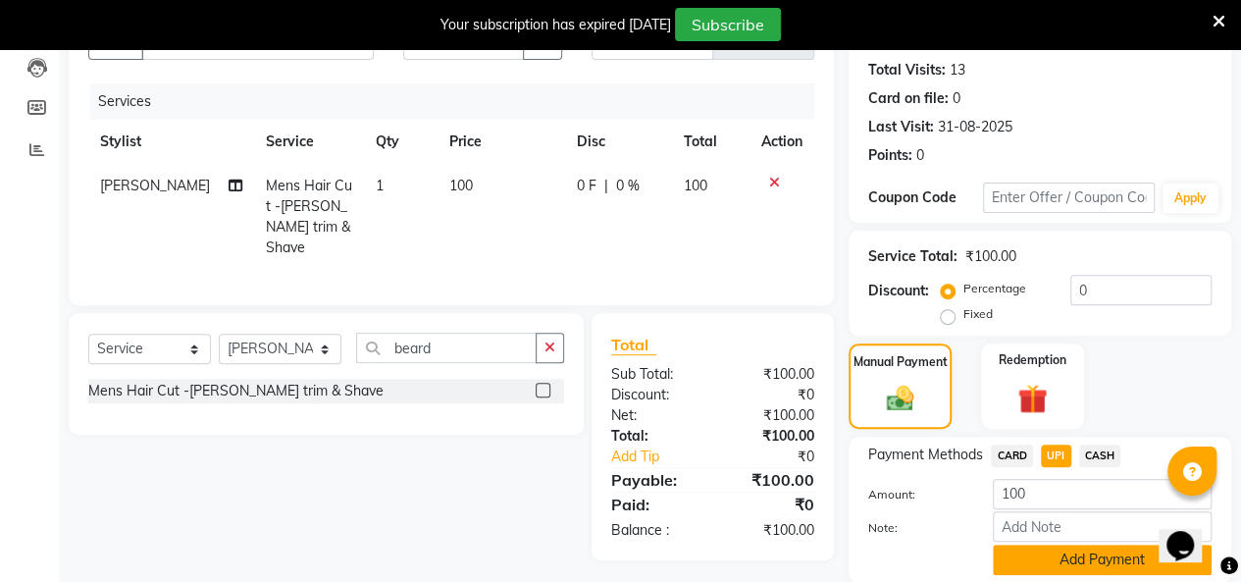
click at [1069, 561] on button "Add Payment" at bounding box center [1102, 559] width 219 height 30
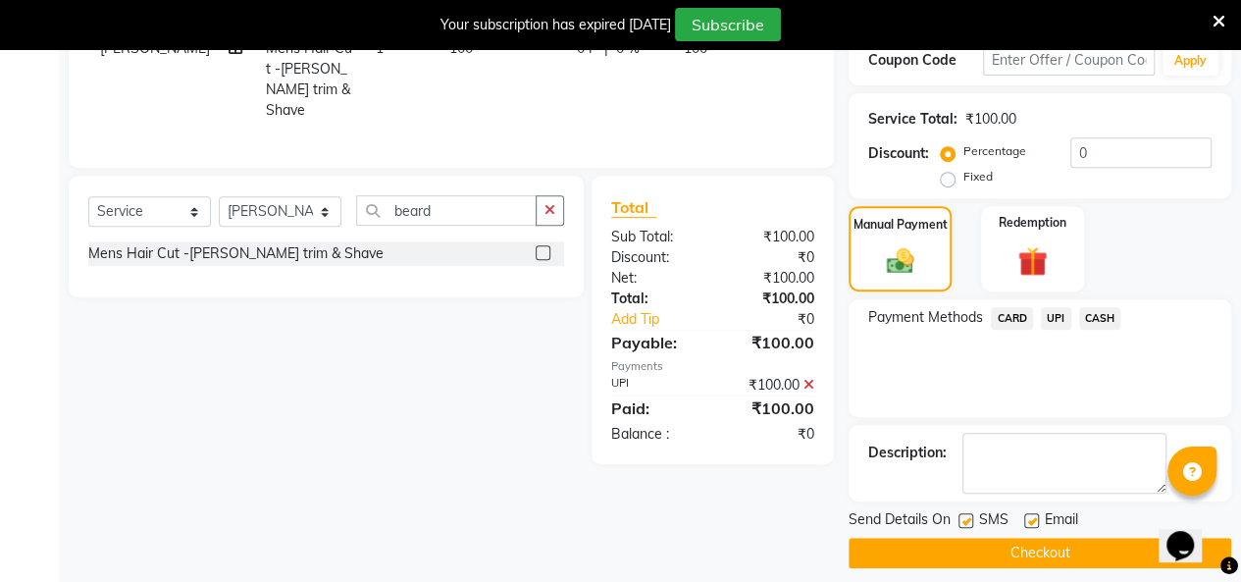
scroll to position [359, 0]
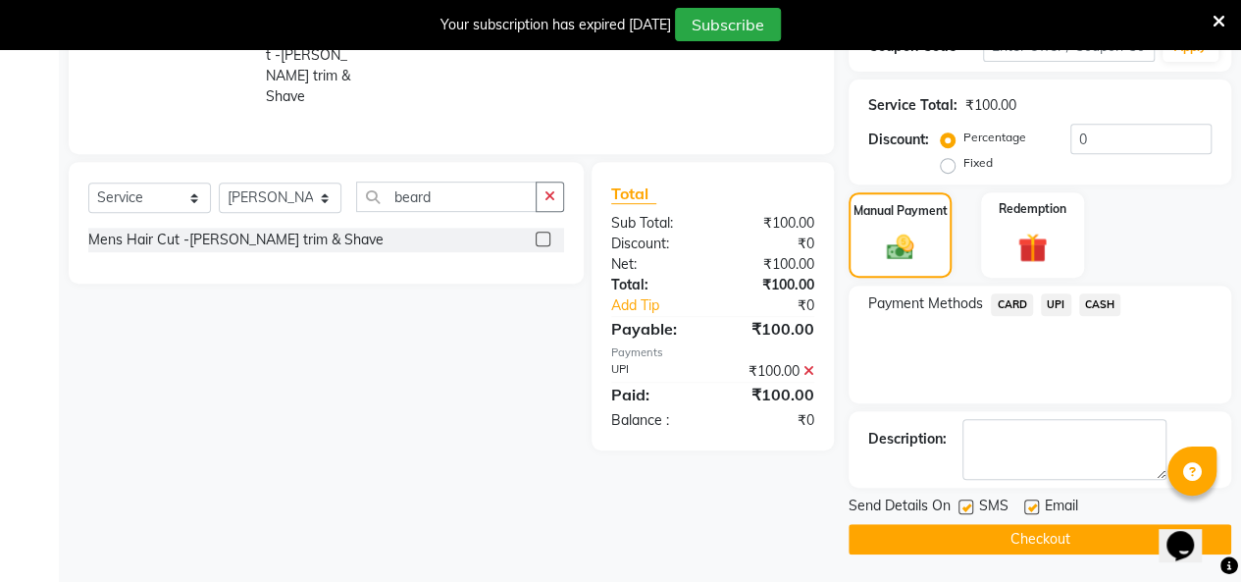
click at [1052, 537] on button "Checkout" at bounding box center [1040, 539] width 383 height 30
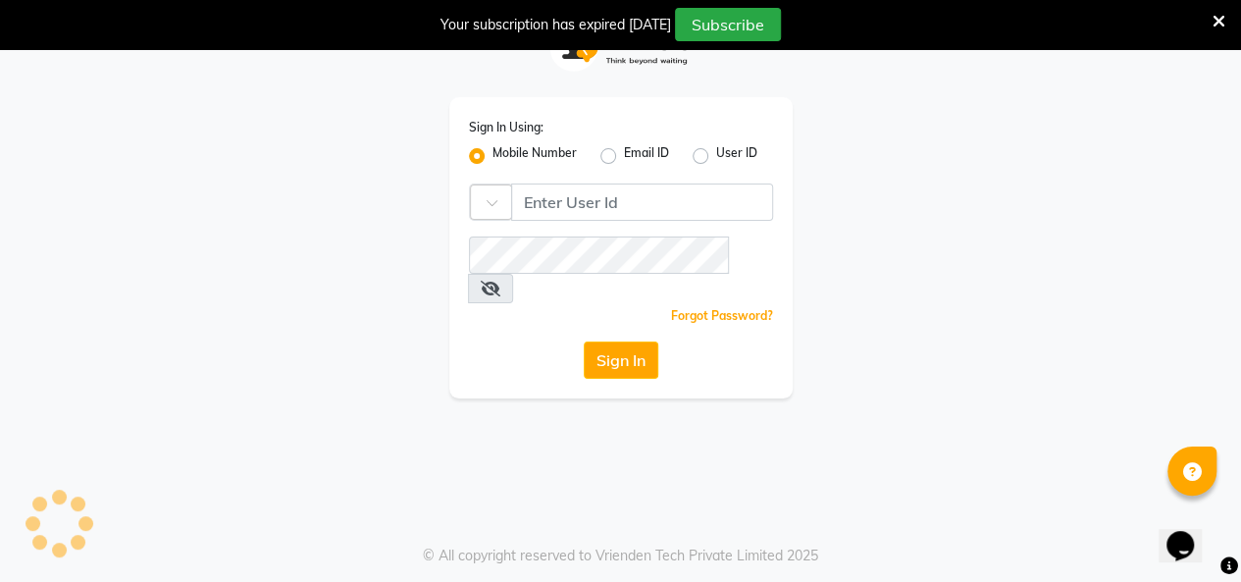
scroll to position [48, 0]
click at [1223, 13] on icon at bounding box center [1218, 22] width 13 height 18
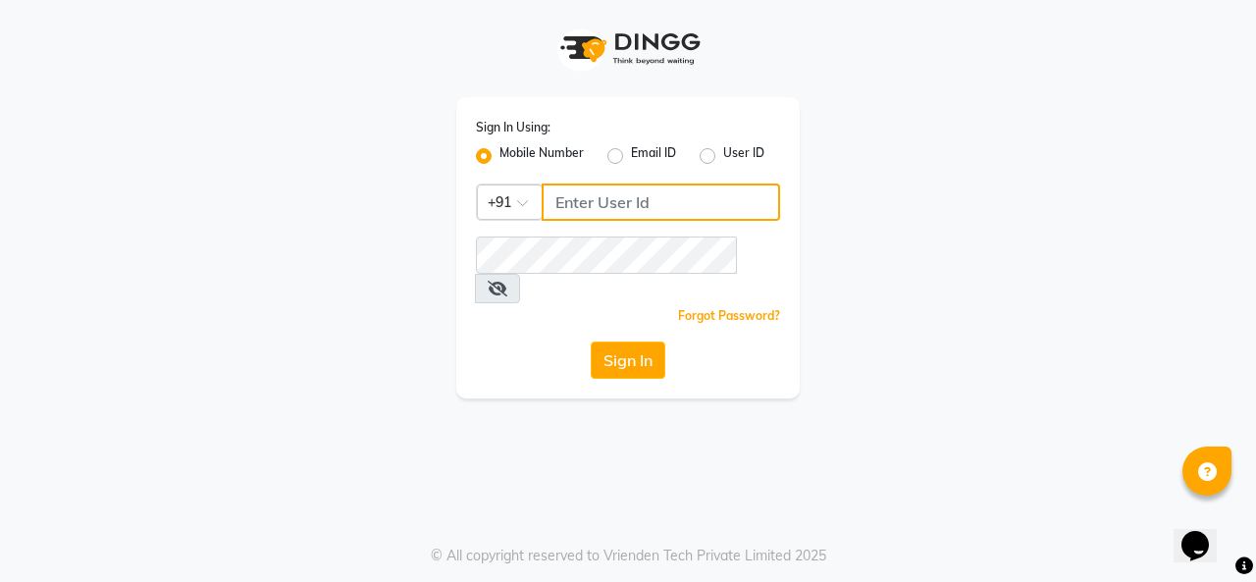
click at [689, 202] on input "Username" at bounding box center [660, 201] width 238 height 37
type input "9818336917"
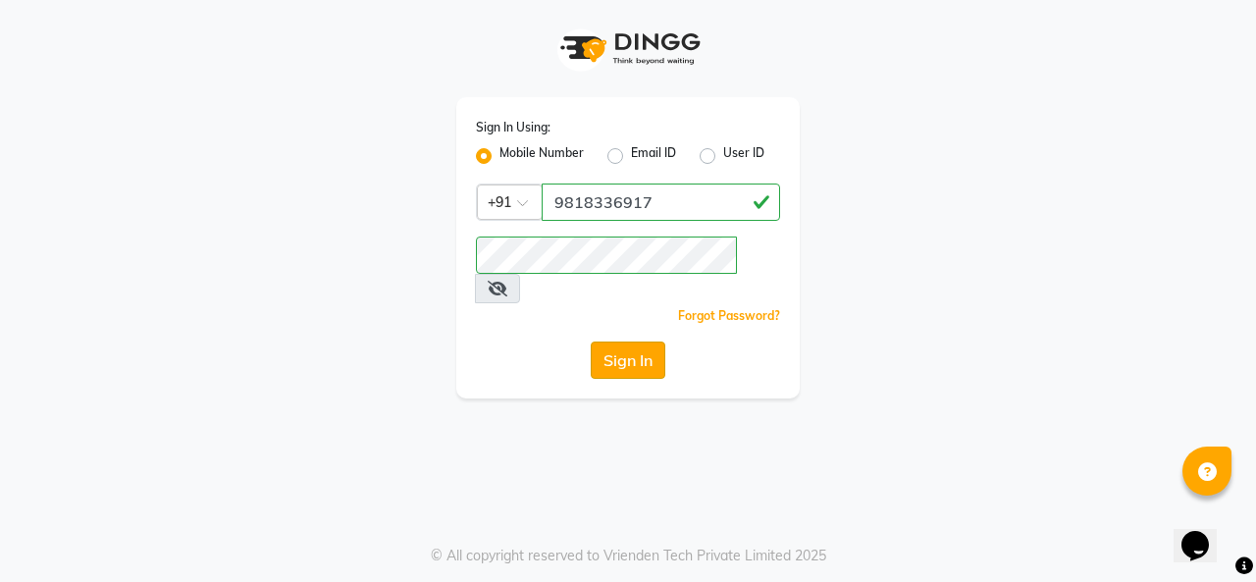
click at [622, 341] on button "Sign In" at bounding box center [628, 359] width 75 height 37
